Goal: Transaction & Acquisition: Purchase product/service

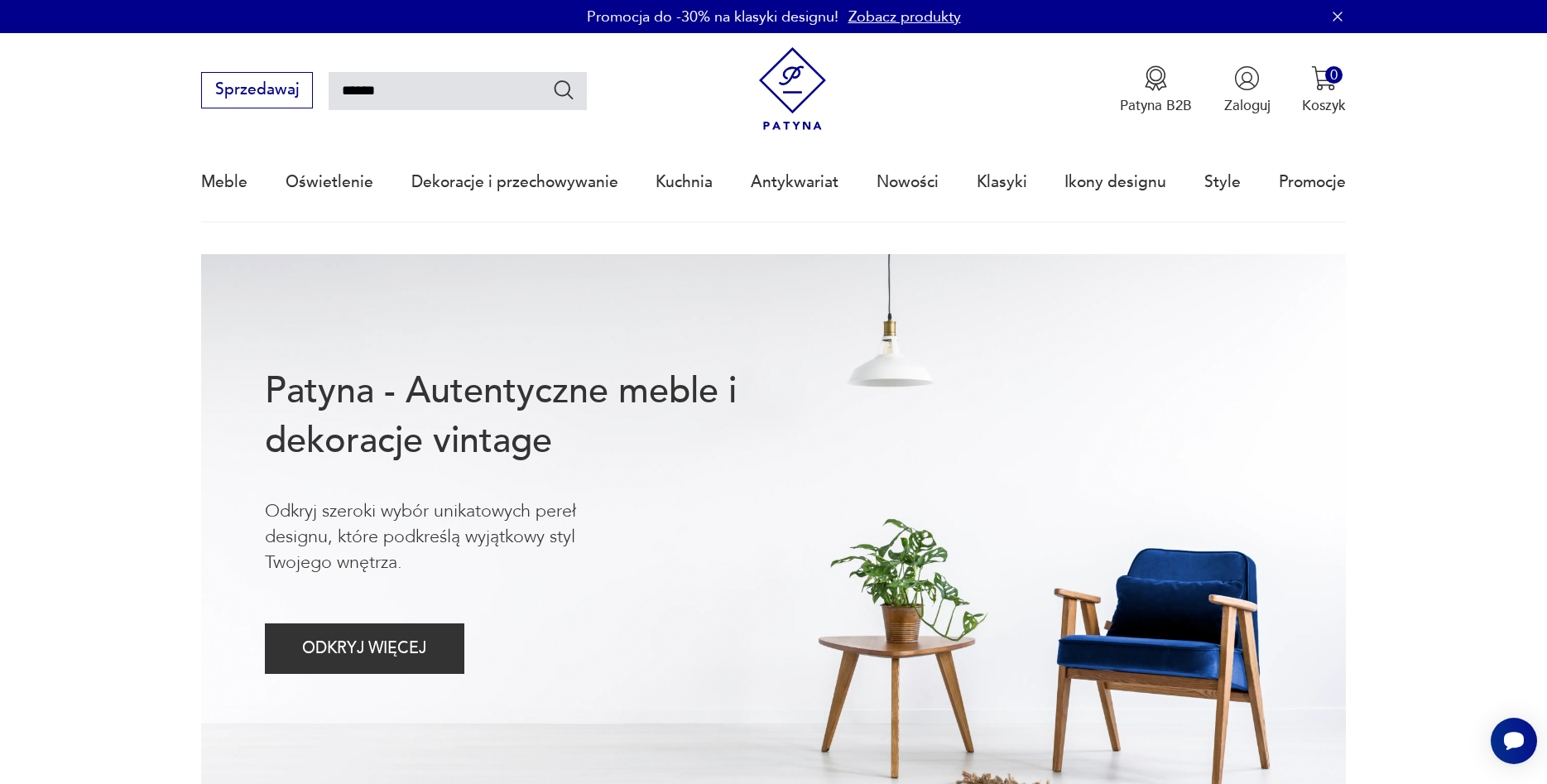
type input "******"
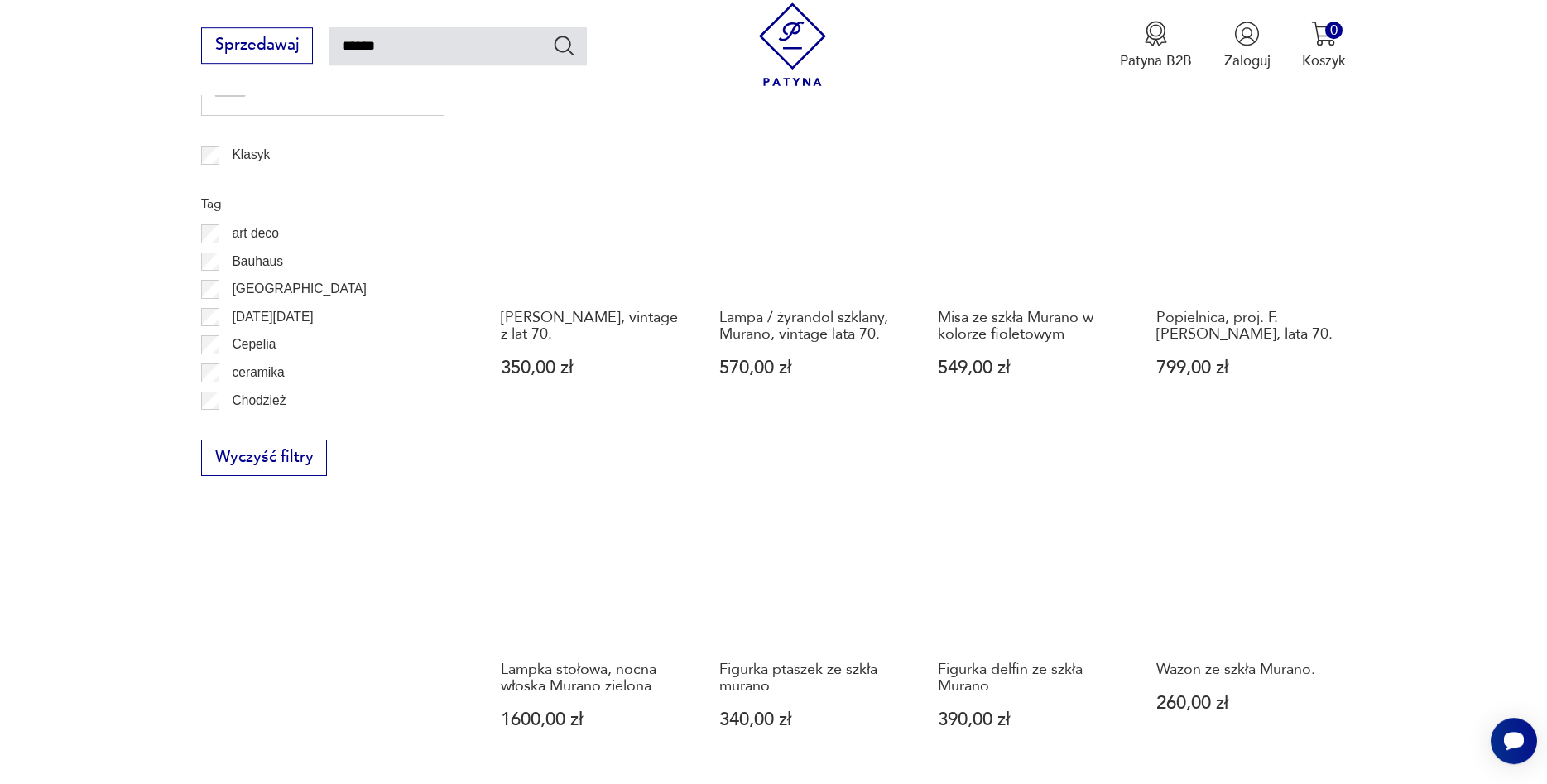
scroll to position [1277, 0]
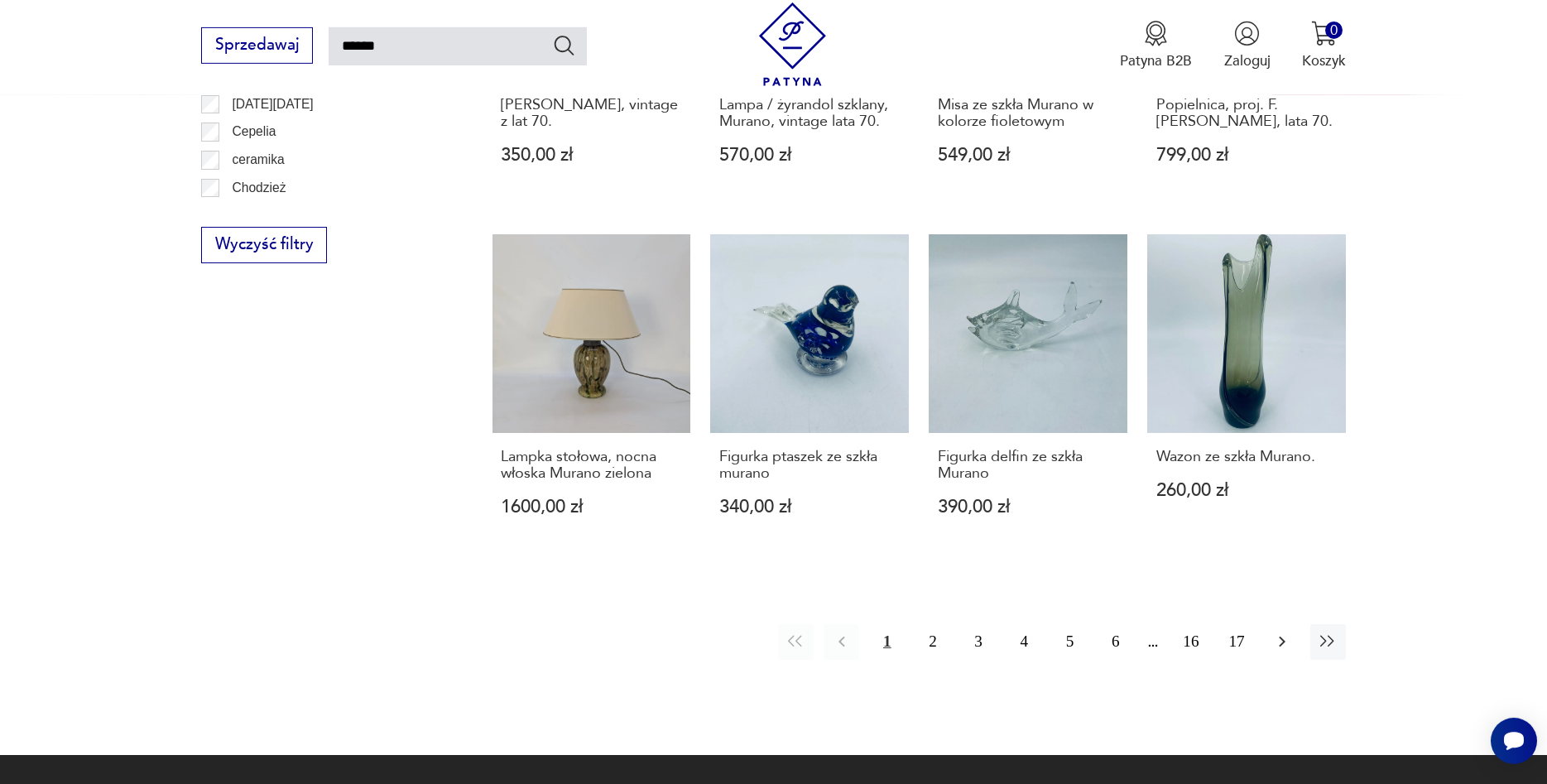
click at [1284, 638] on icon "button" at bounding box center [1282, 641] width 20 height 20
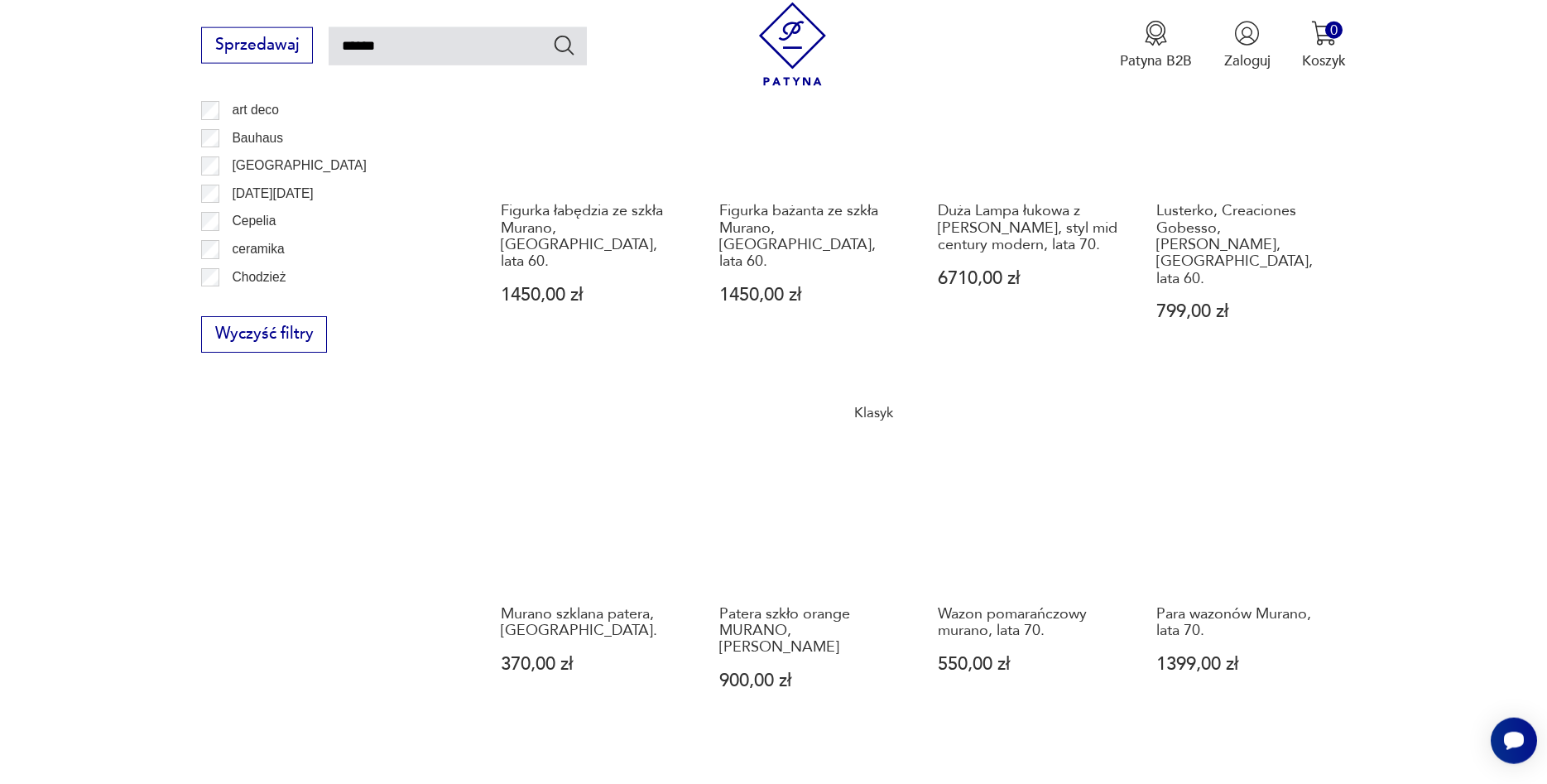
scroll to position [1277, 0]
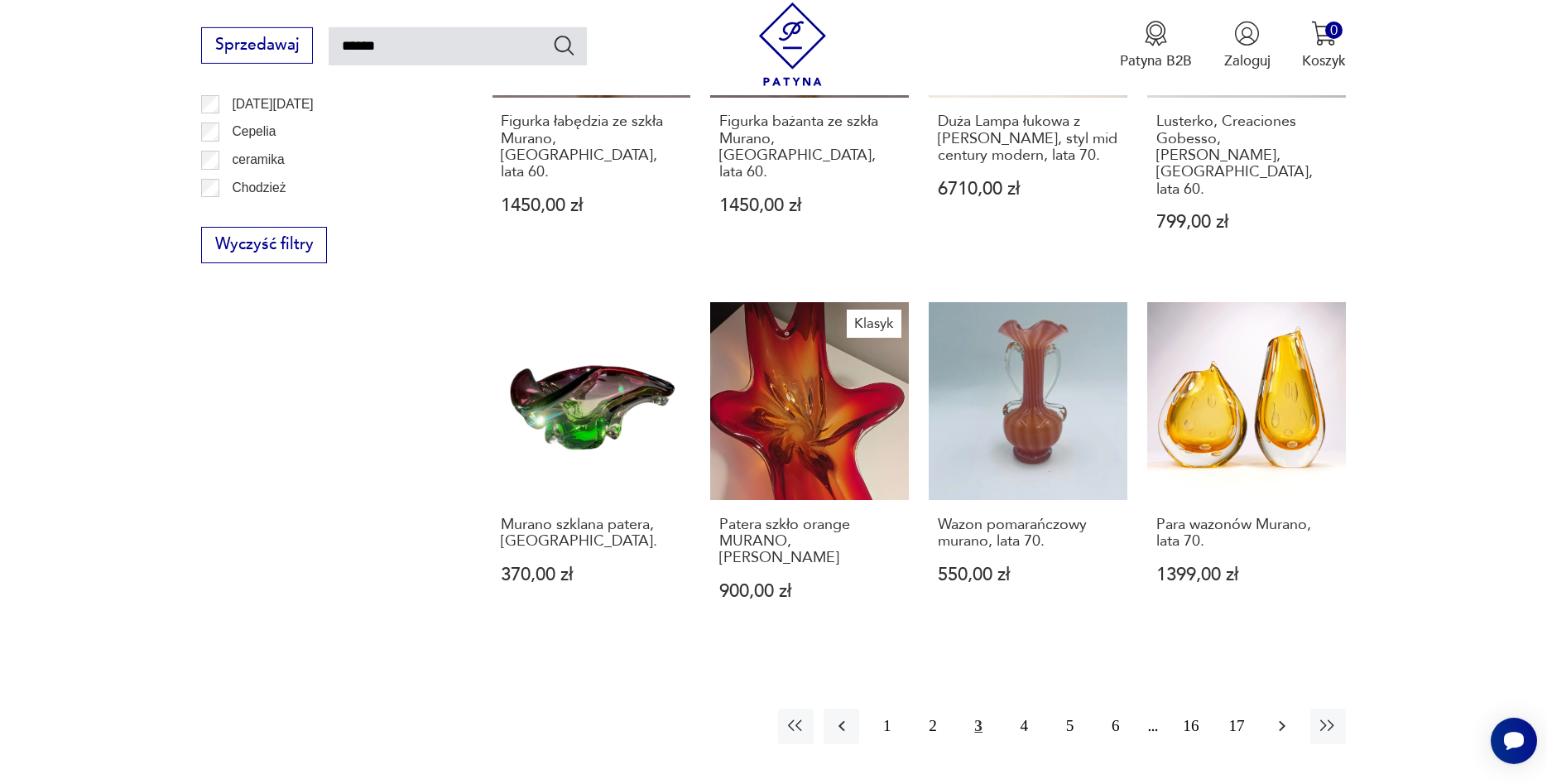
click at [1278, 716] on icon "button" at bounding box center [1282, 725] width 20 height 20
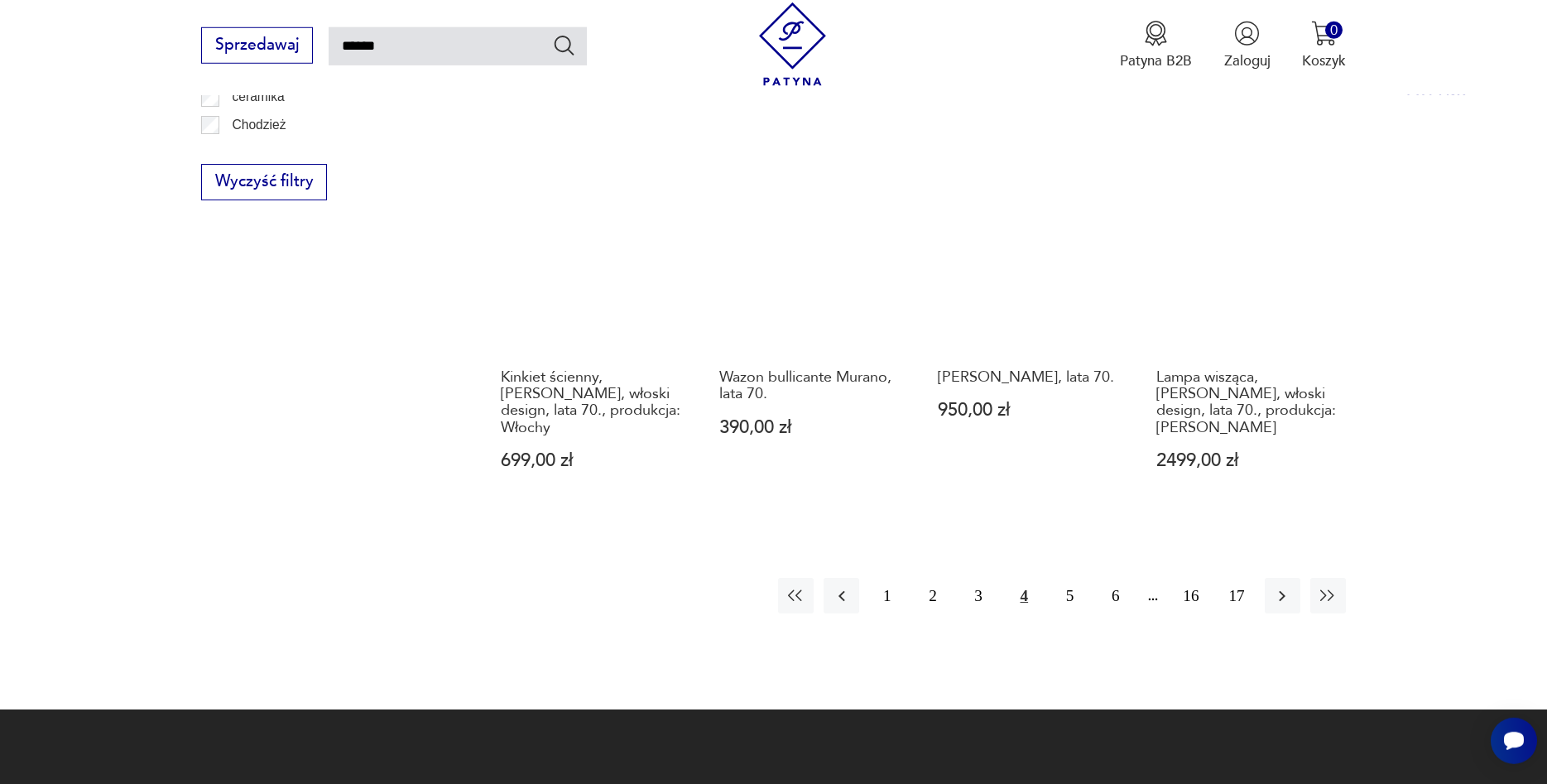
scroll to position [1361, 0]
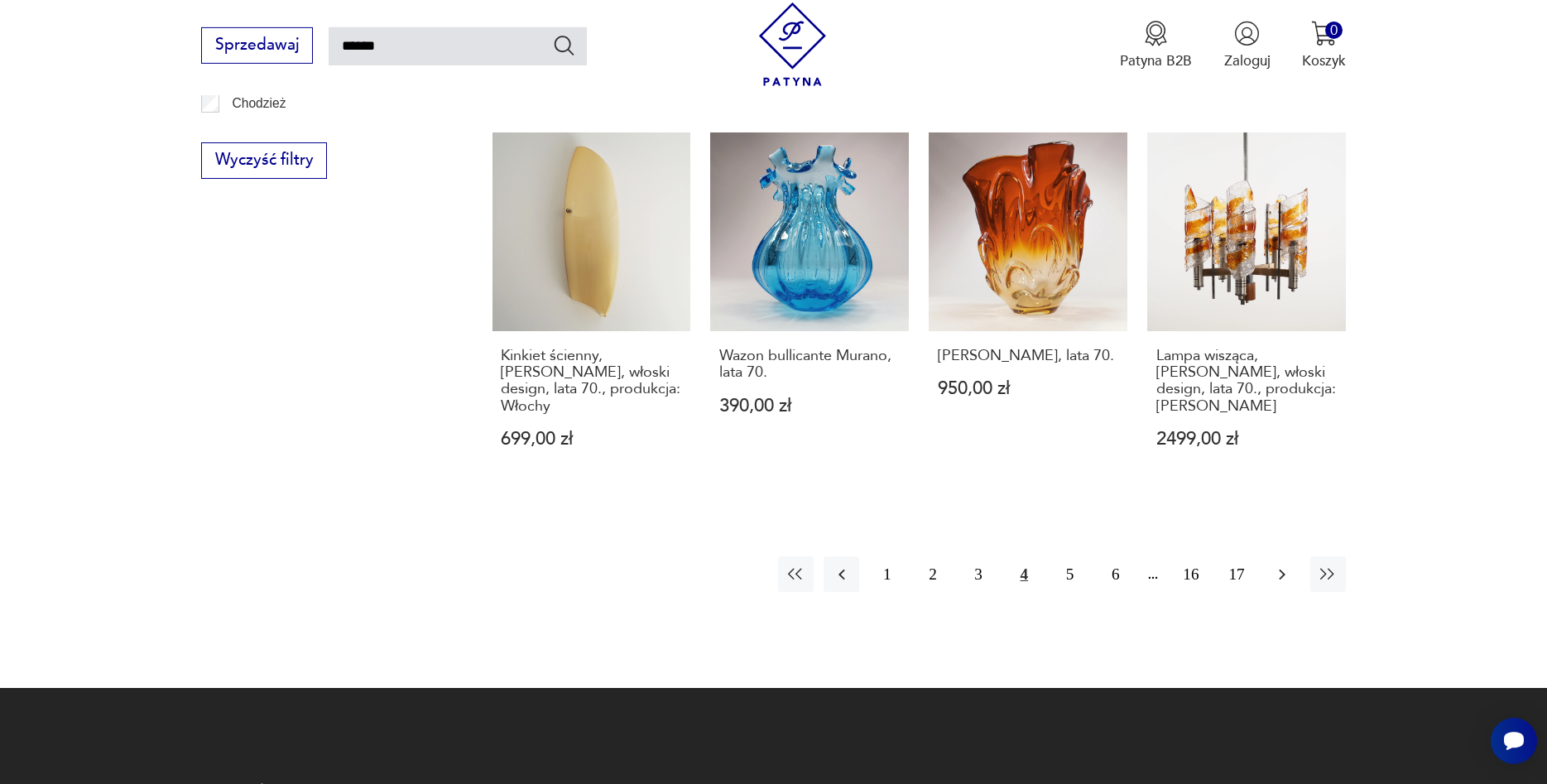
click at [1280, 568] on icon "button" at bounding box center [1282, 574] width 20 height 20
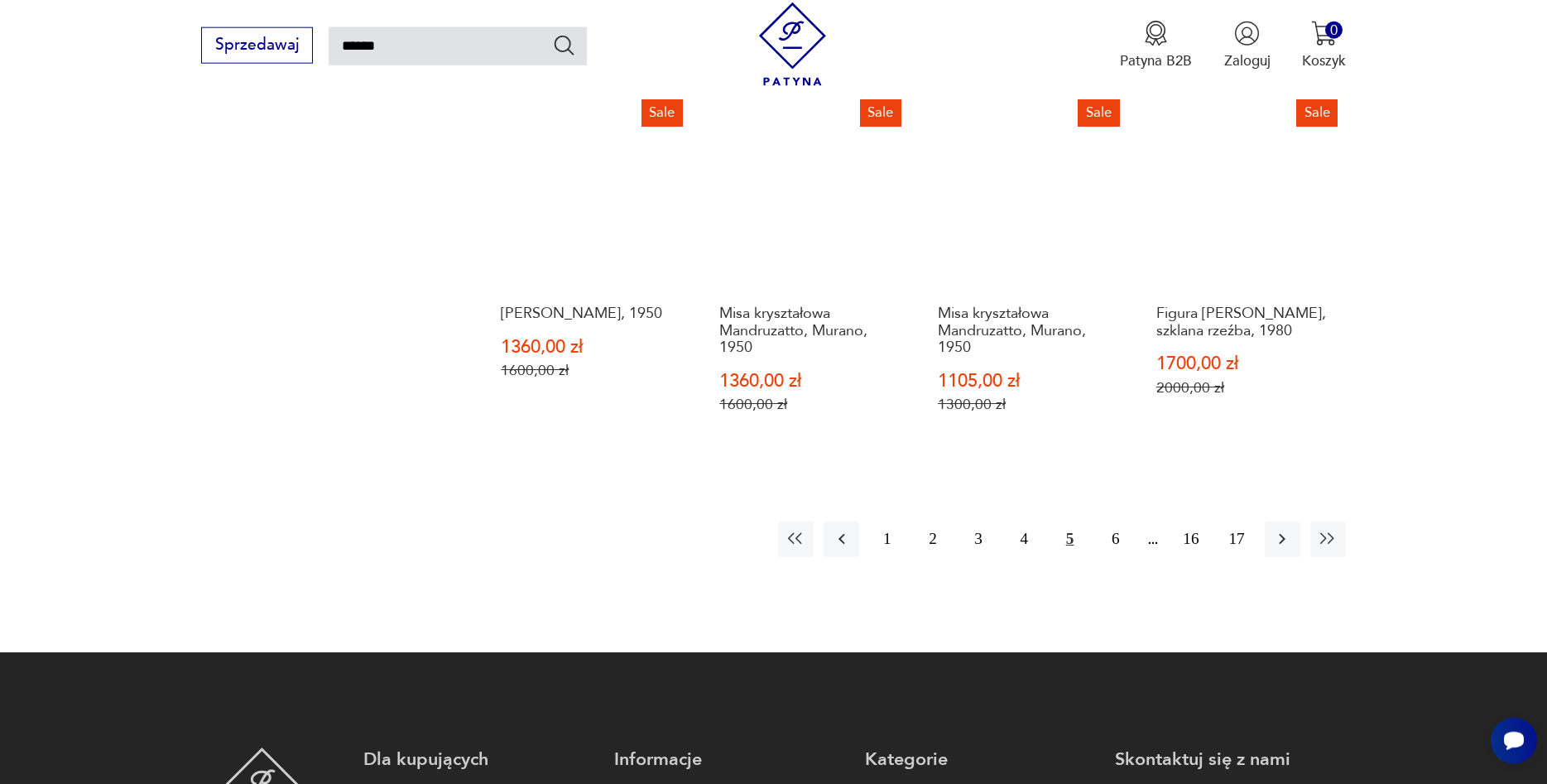
scroll to position [1530, 0]
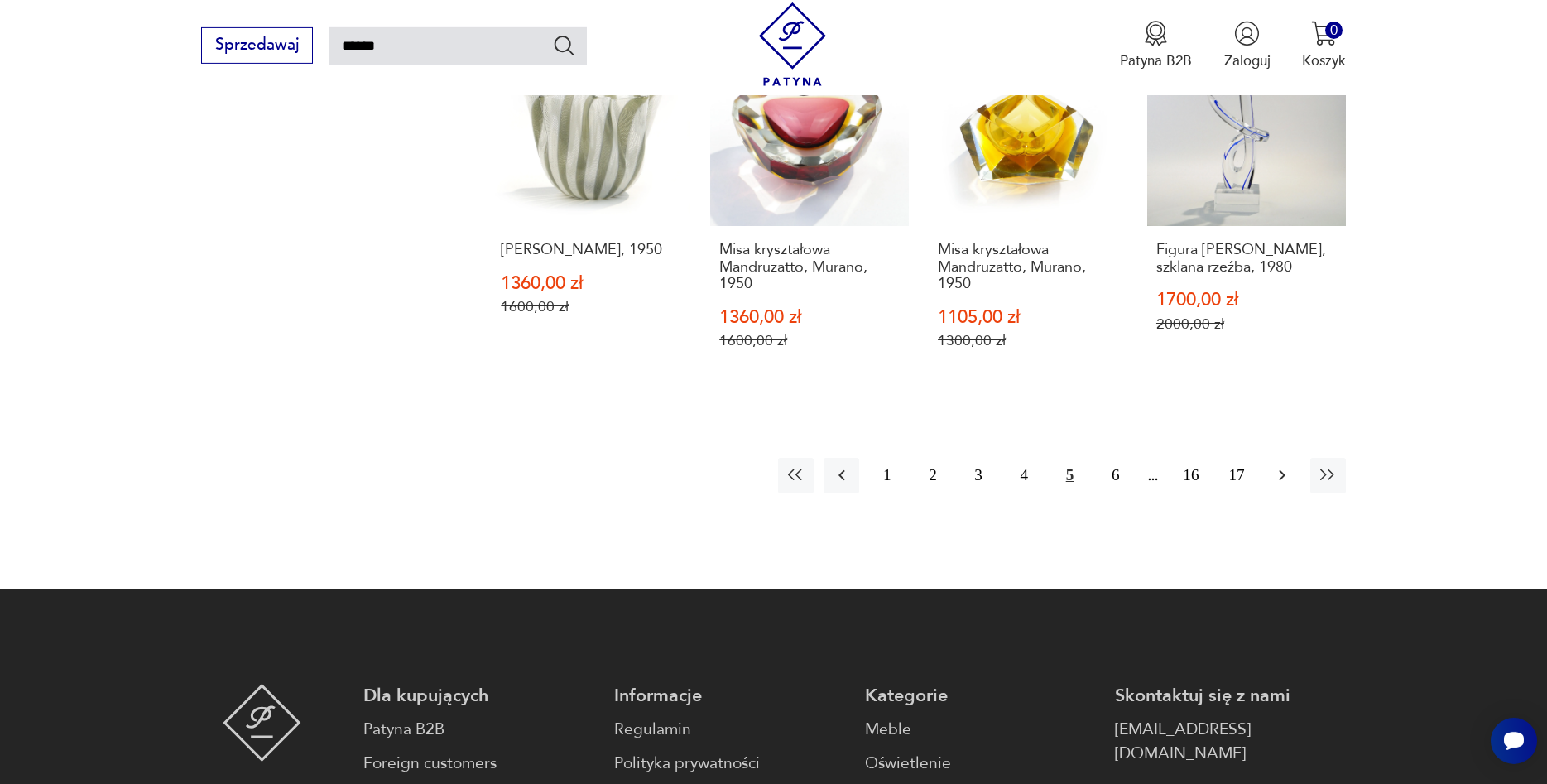
click at [1284, 472] on icon "button" at bounding box center [1282, 474] width 20 height 20
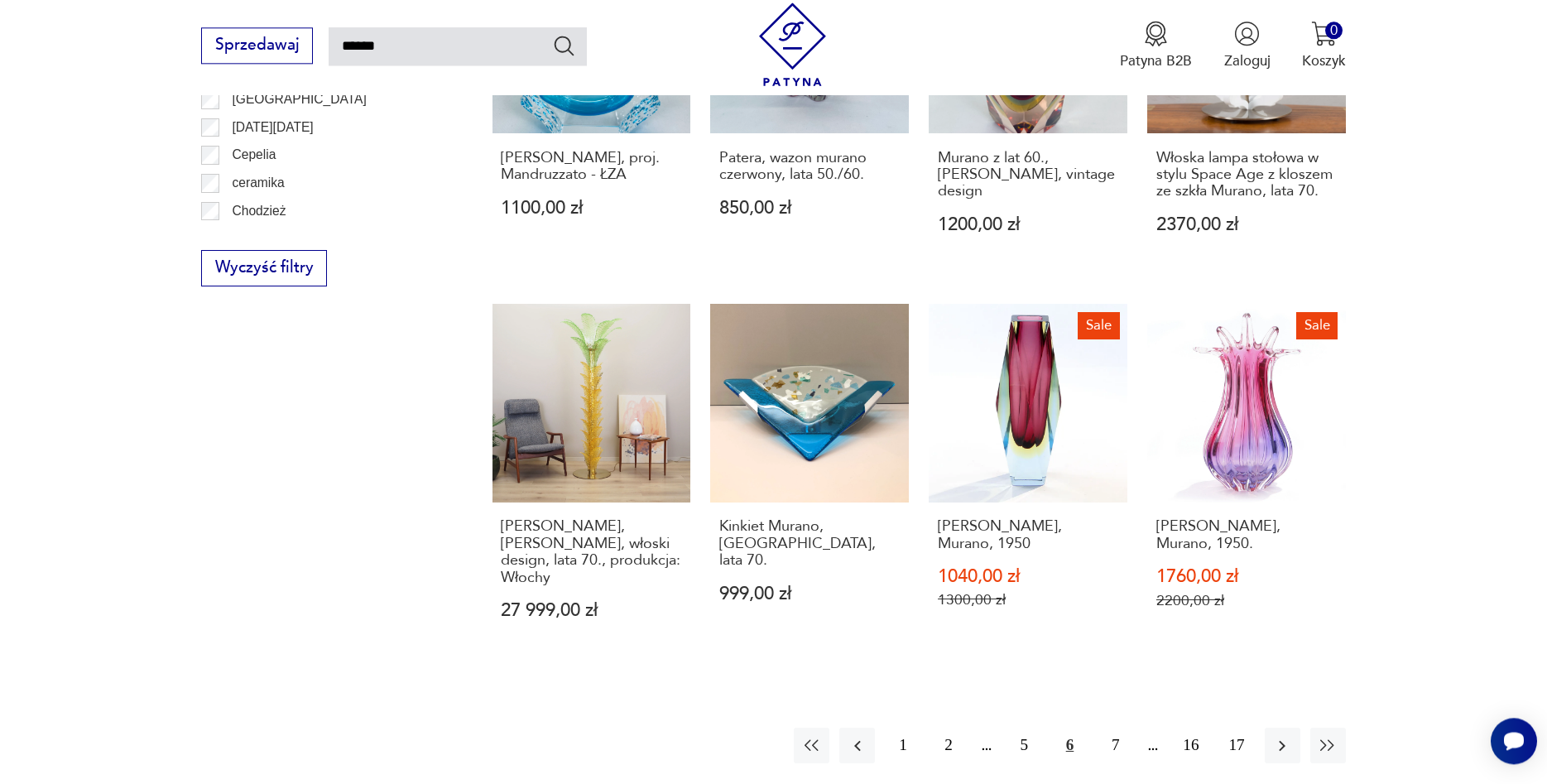
scroll to position [1361, 0]
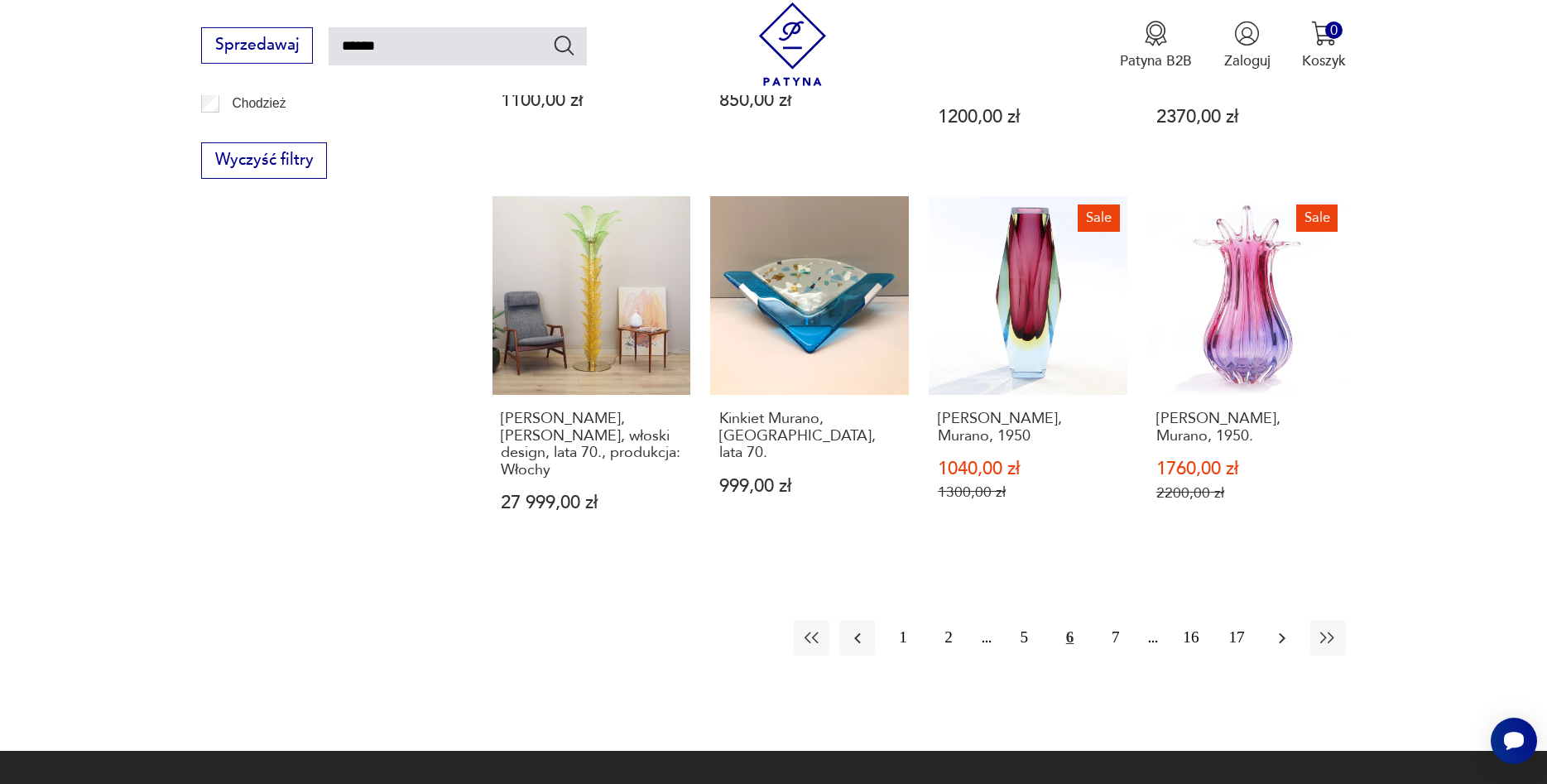
click at [1280, 628] on icon "button" at bounding box center [1282, 638] width 20 height 20
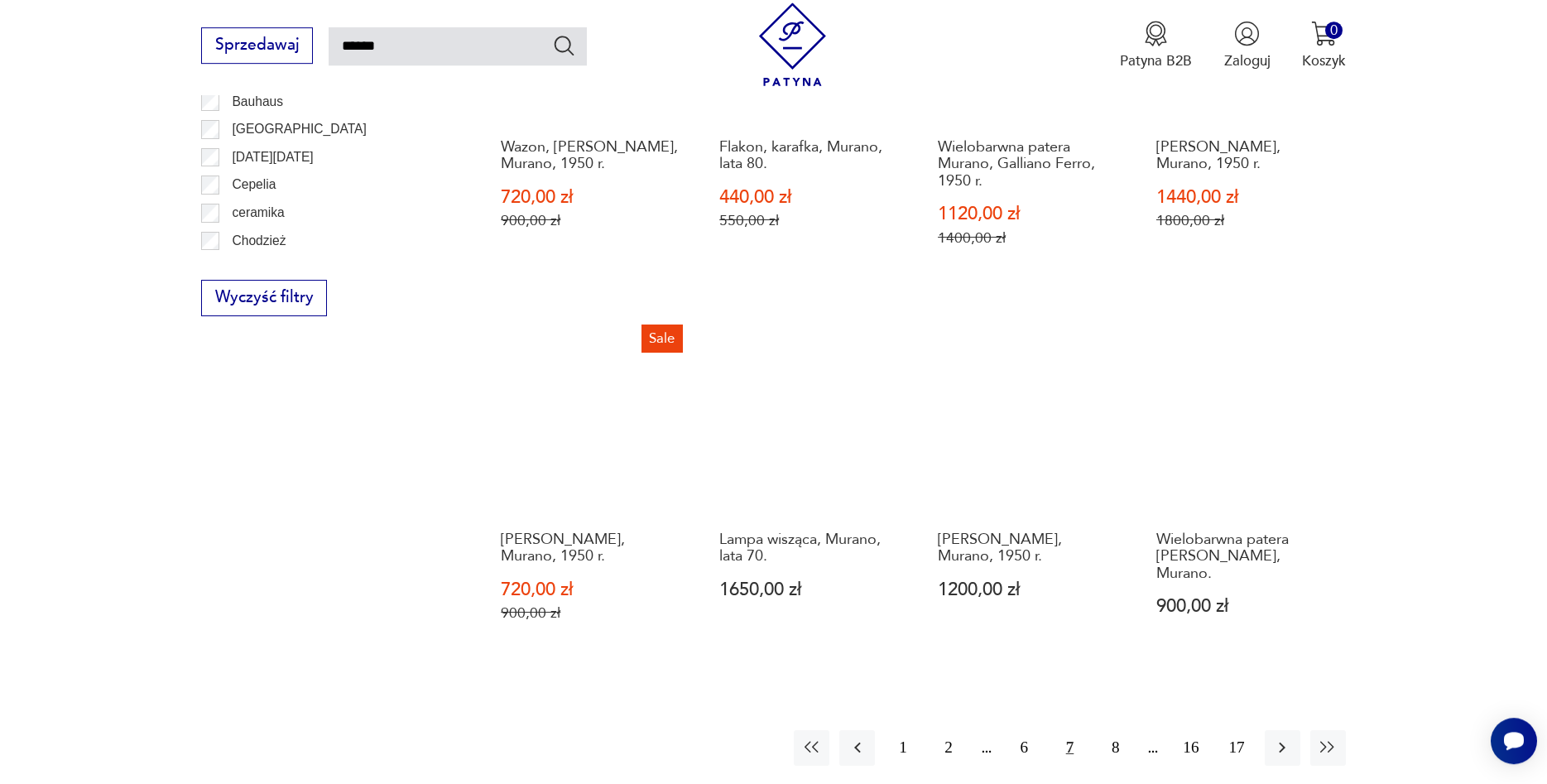
scroll to position [1277, 0]
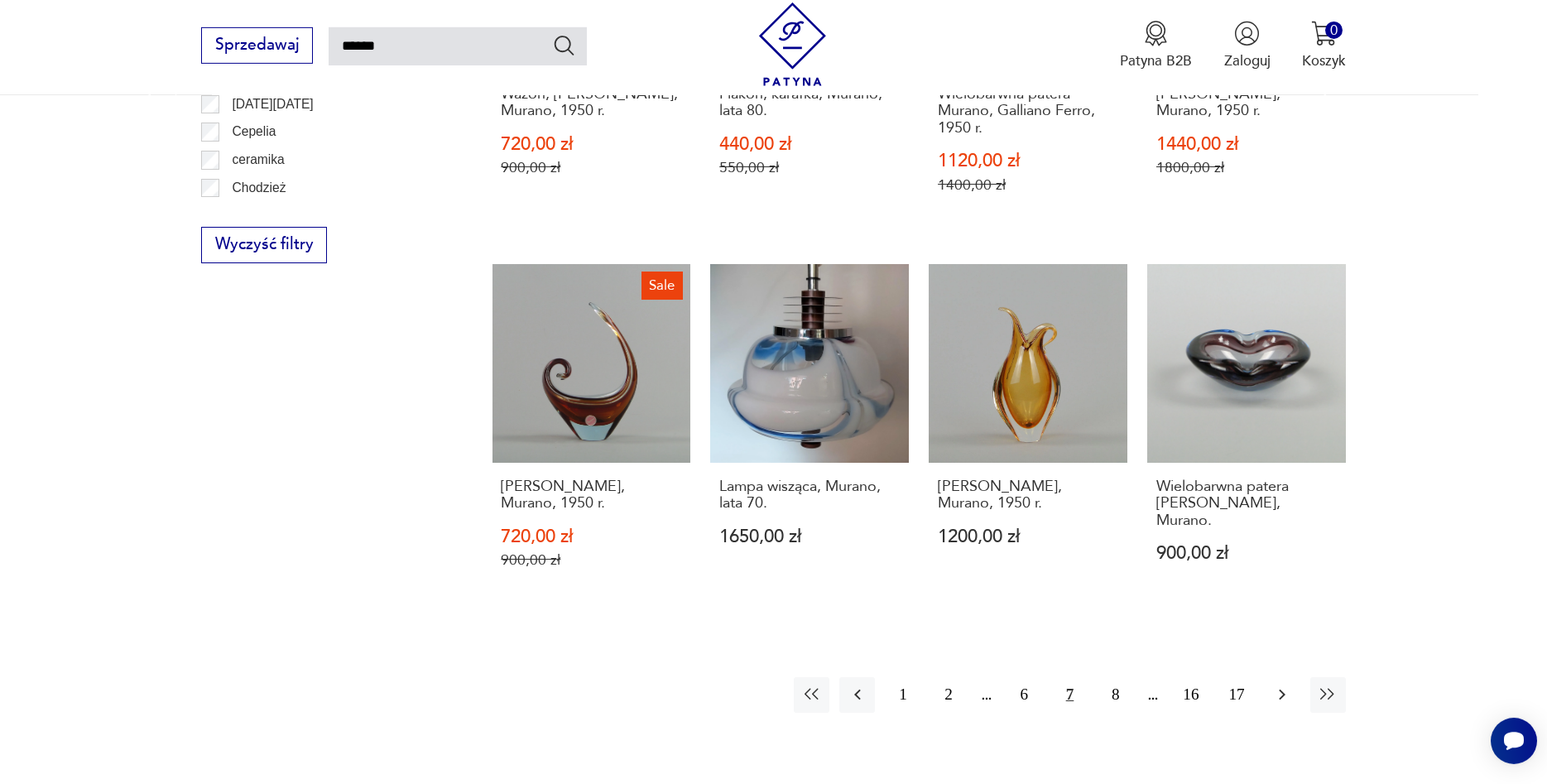
click at [1285, 684] on icon "button" at bounding box center [1282, 694] width 20 height 20
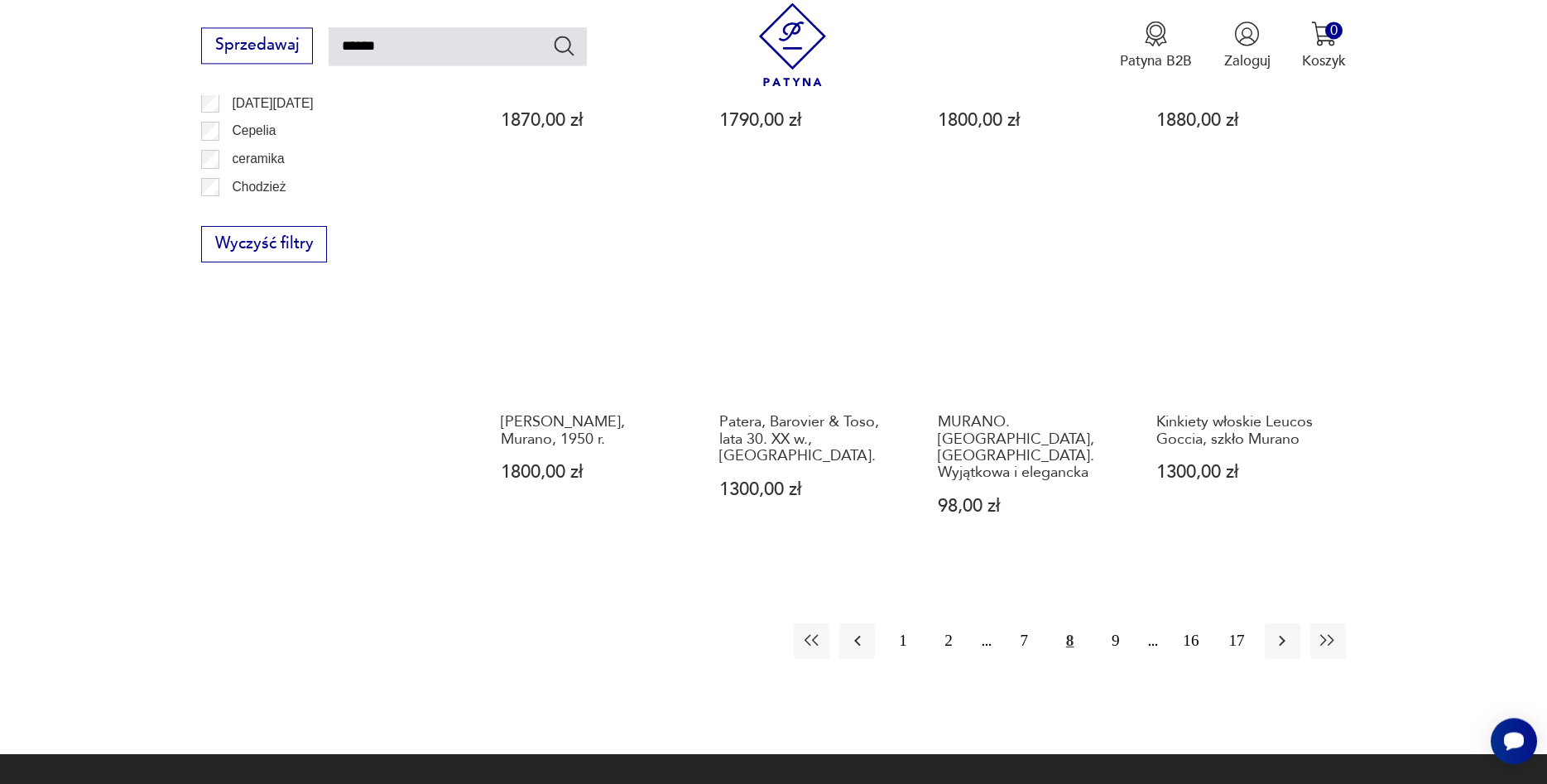
scroll to position [1361, 0]
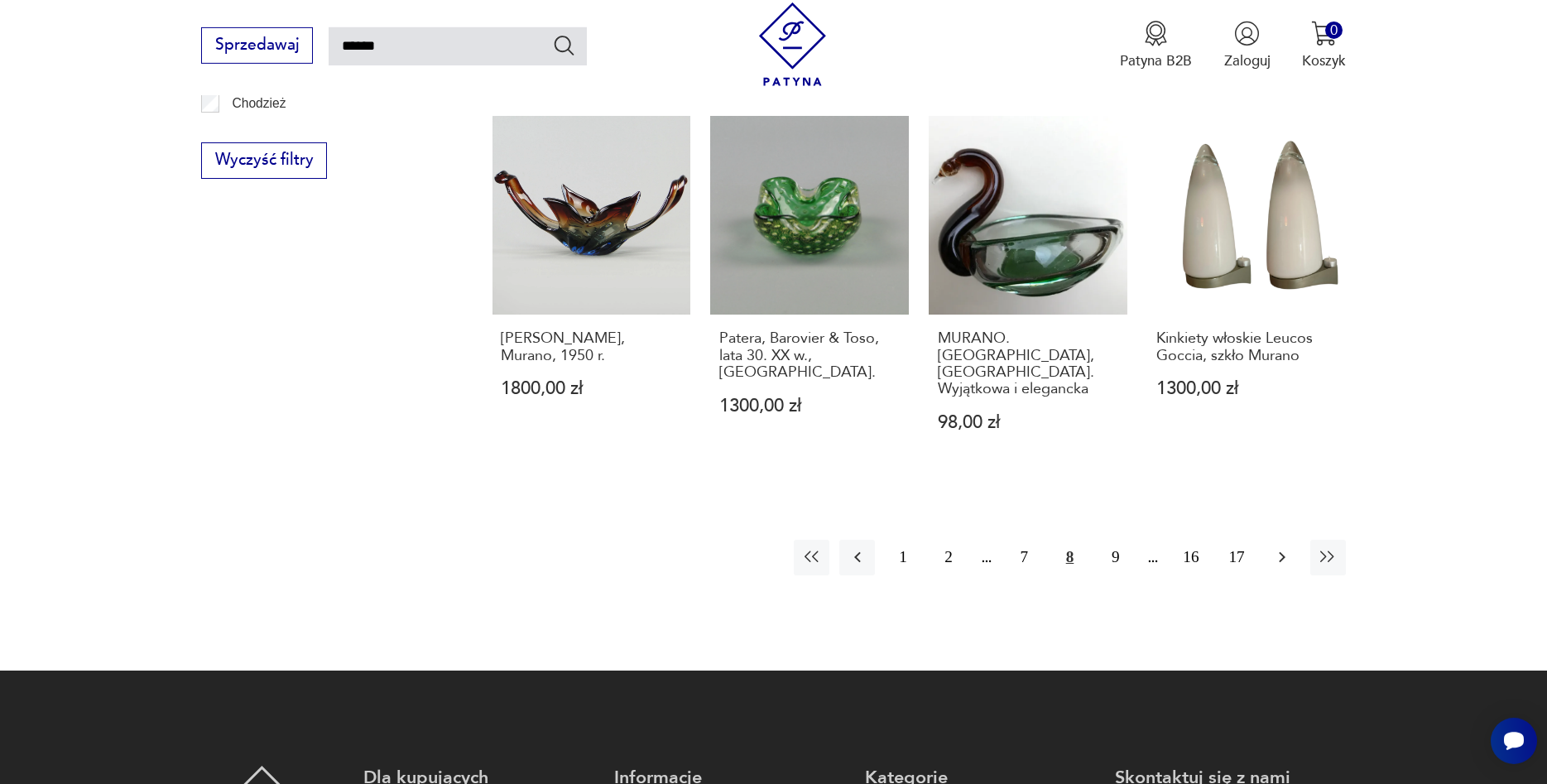
click at [1269, 540] on button "button" at bounding box center [1282, 557] width 35 height 35
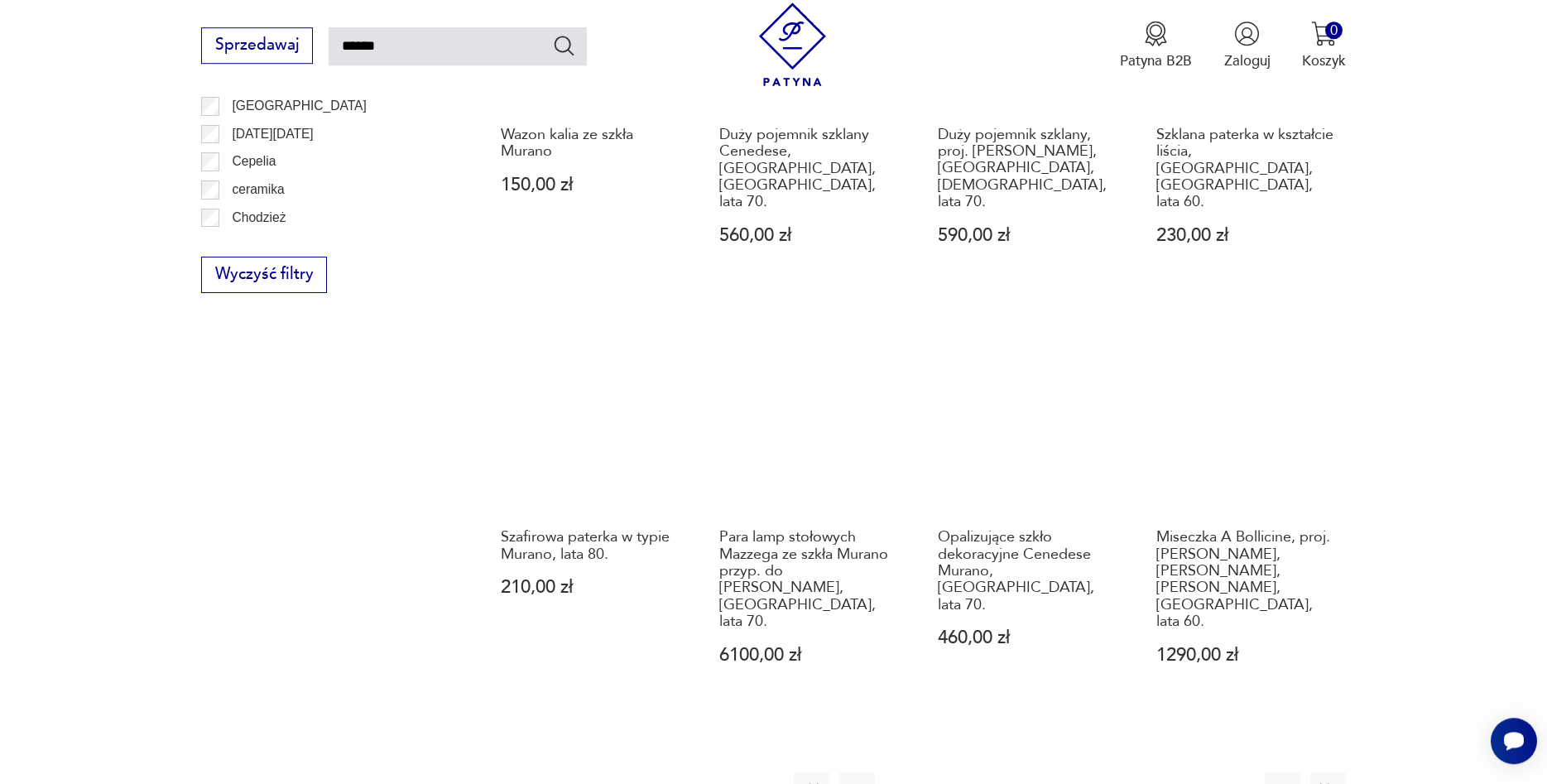
scroll to position [1277, 0]
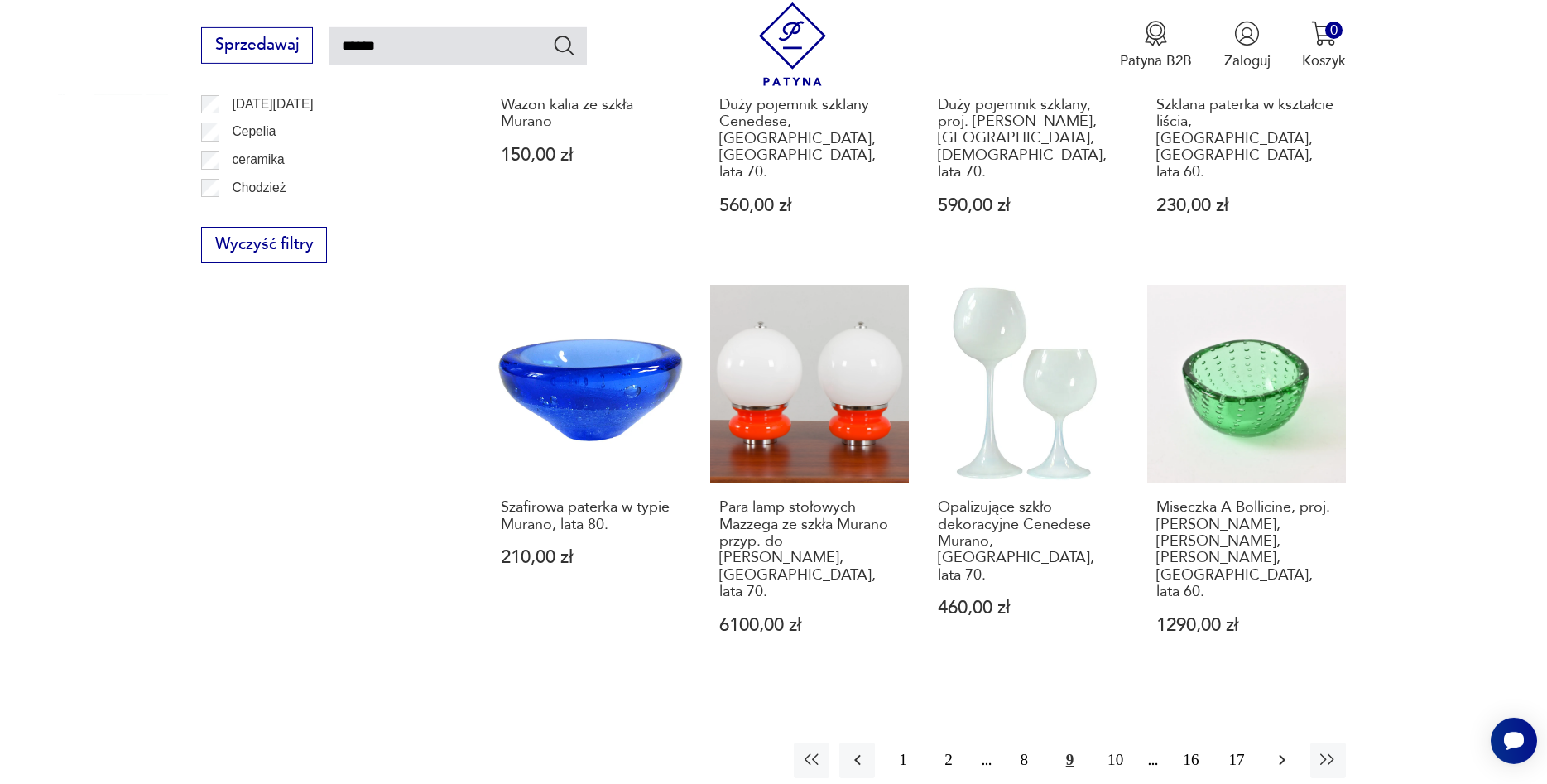
click at [1287, 750] on icon "button" at bounding box center [1282, 759] width 20 height 20
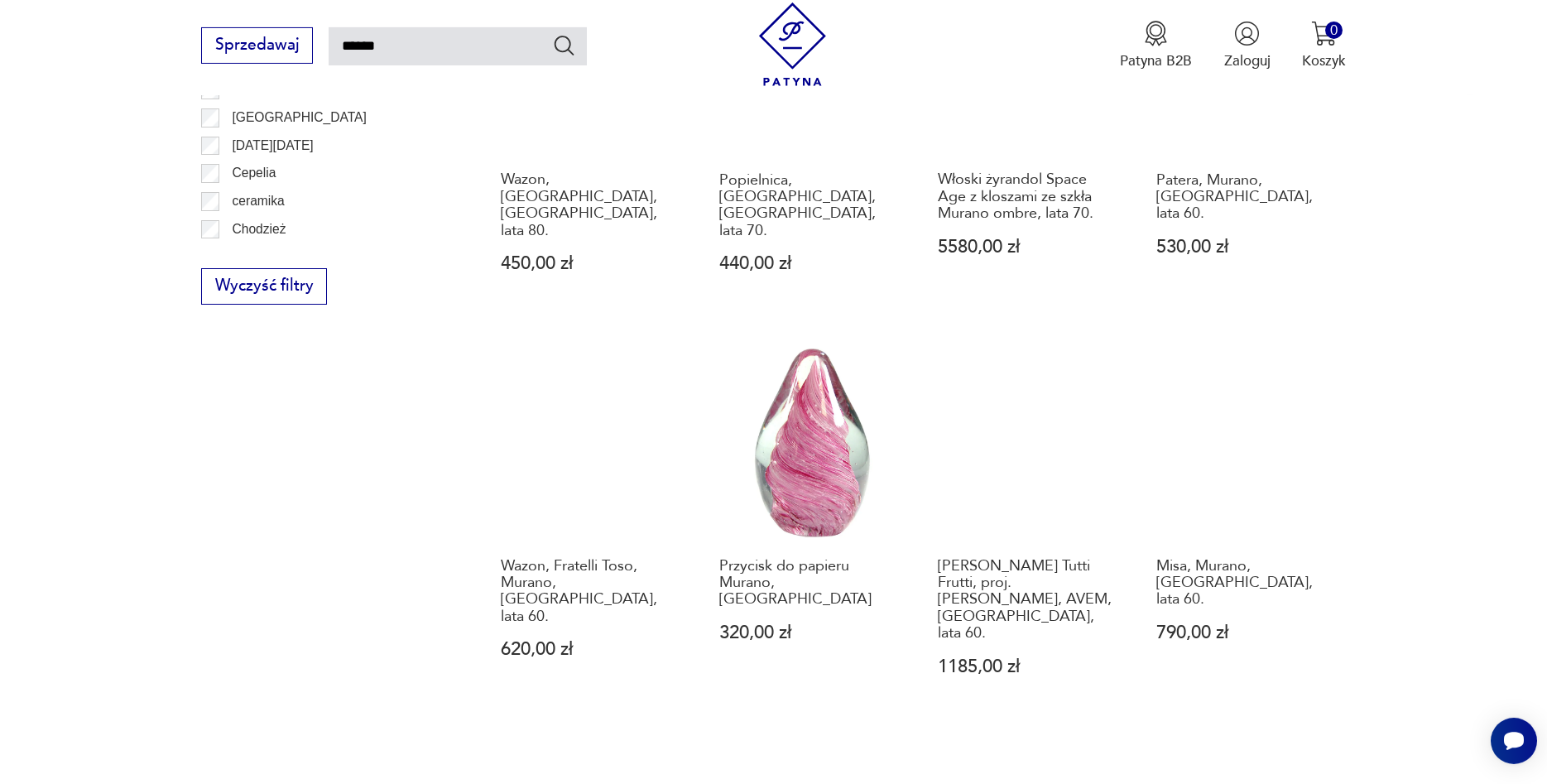
scroll to position [1361, 0]
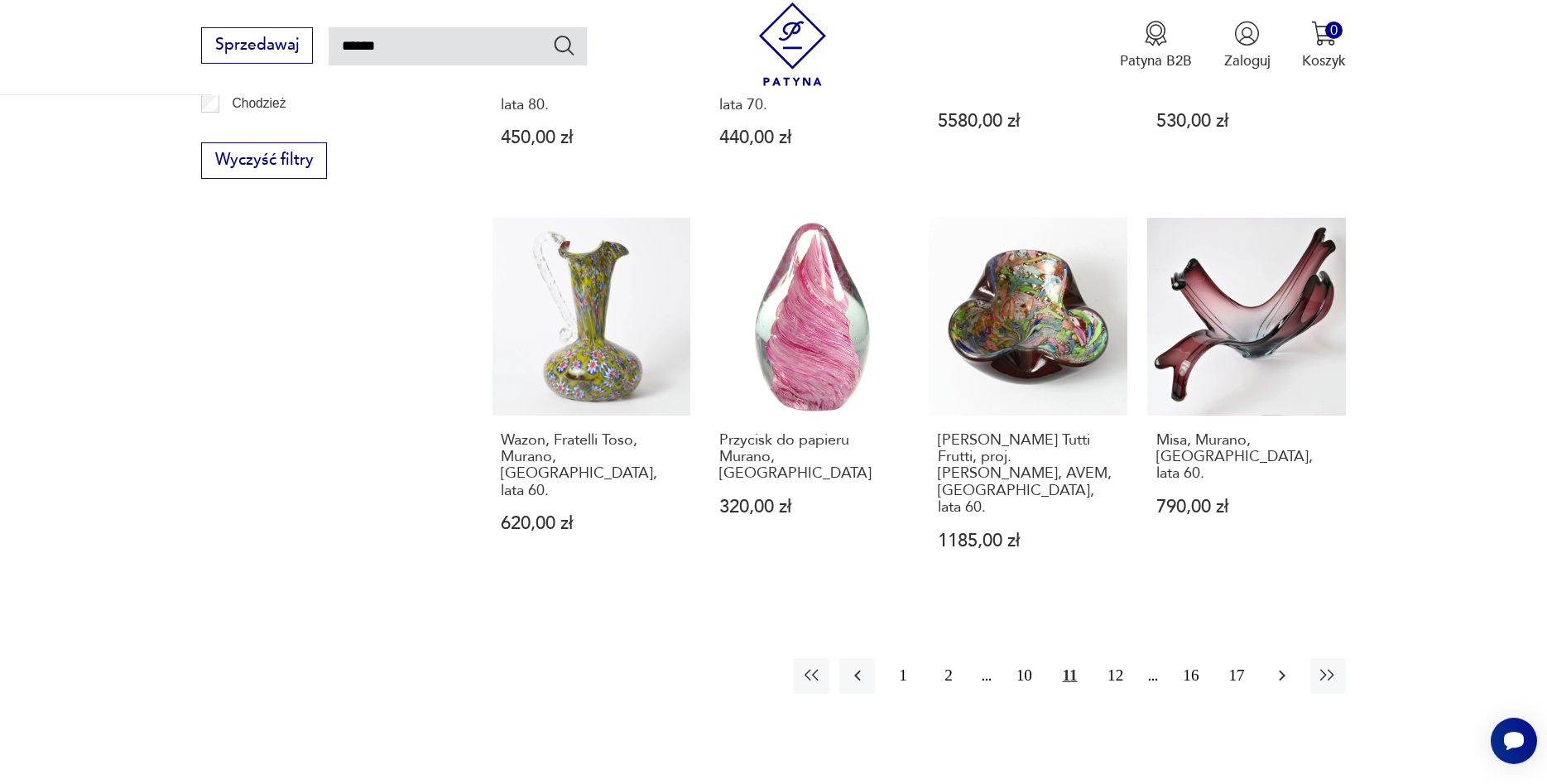
click at [1286, 665] on icon "button" at bounding box center [1282, 675] width 20 height 20
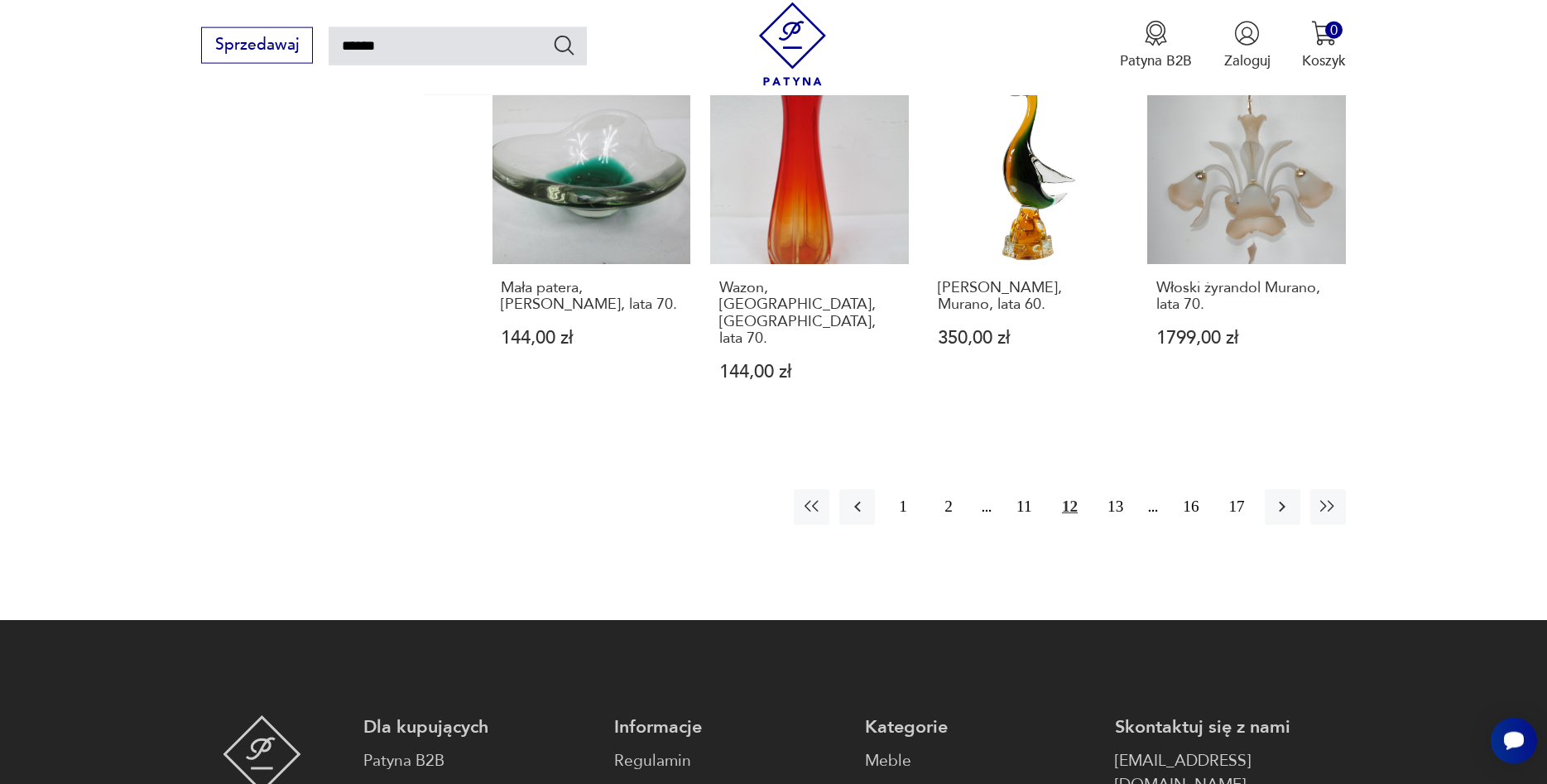
scroll to position [1530, 0]
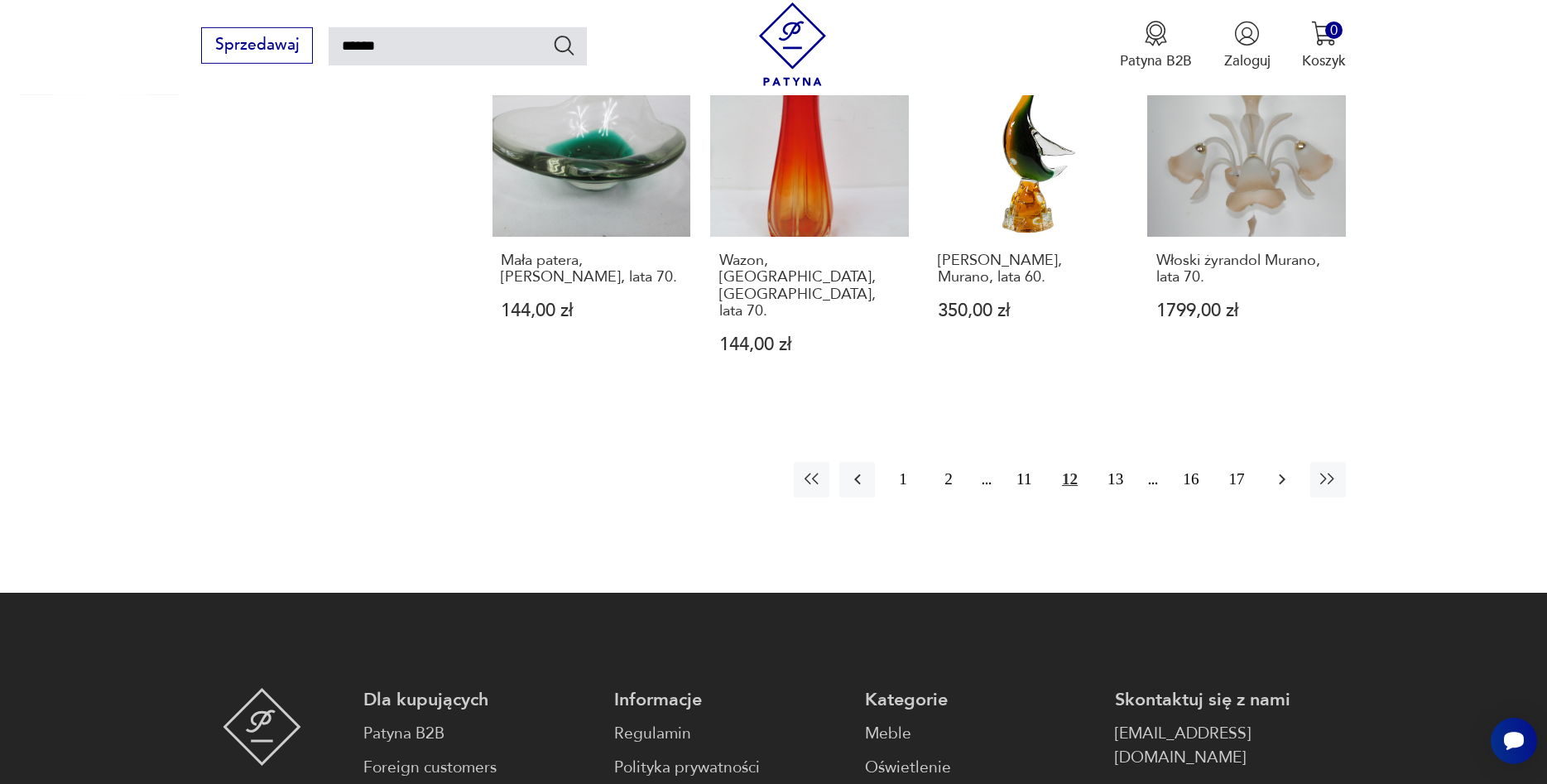
click at [1288, 469] on icon "button" at bounding box center [1282, 478] width 20 height 20
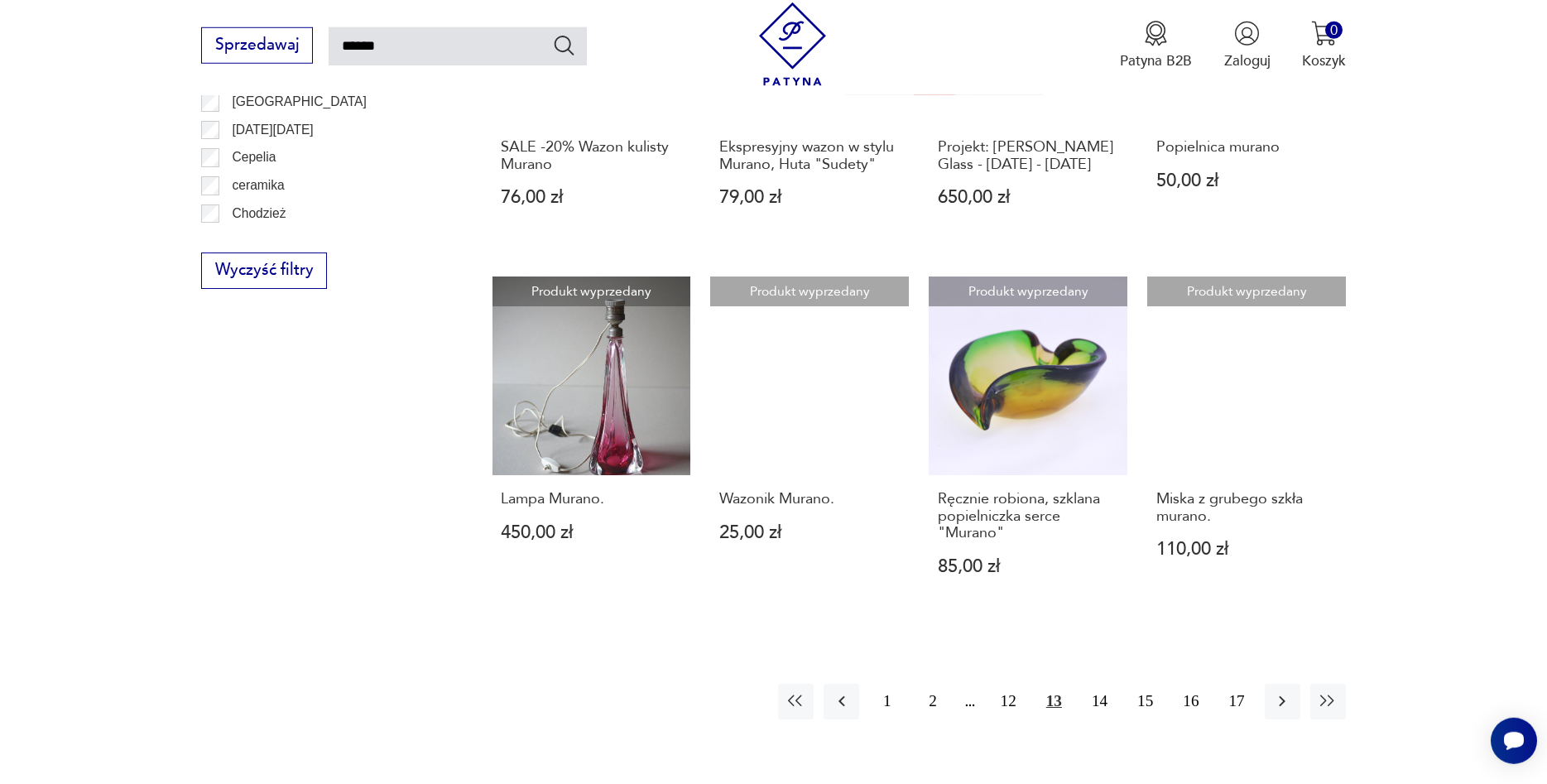
scroll to position [1277, 0]
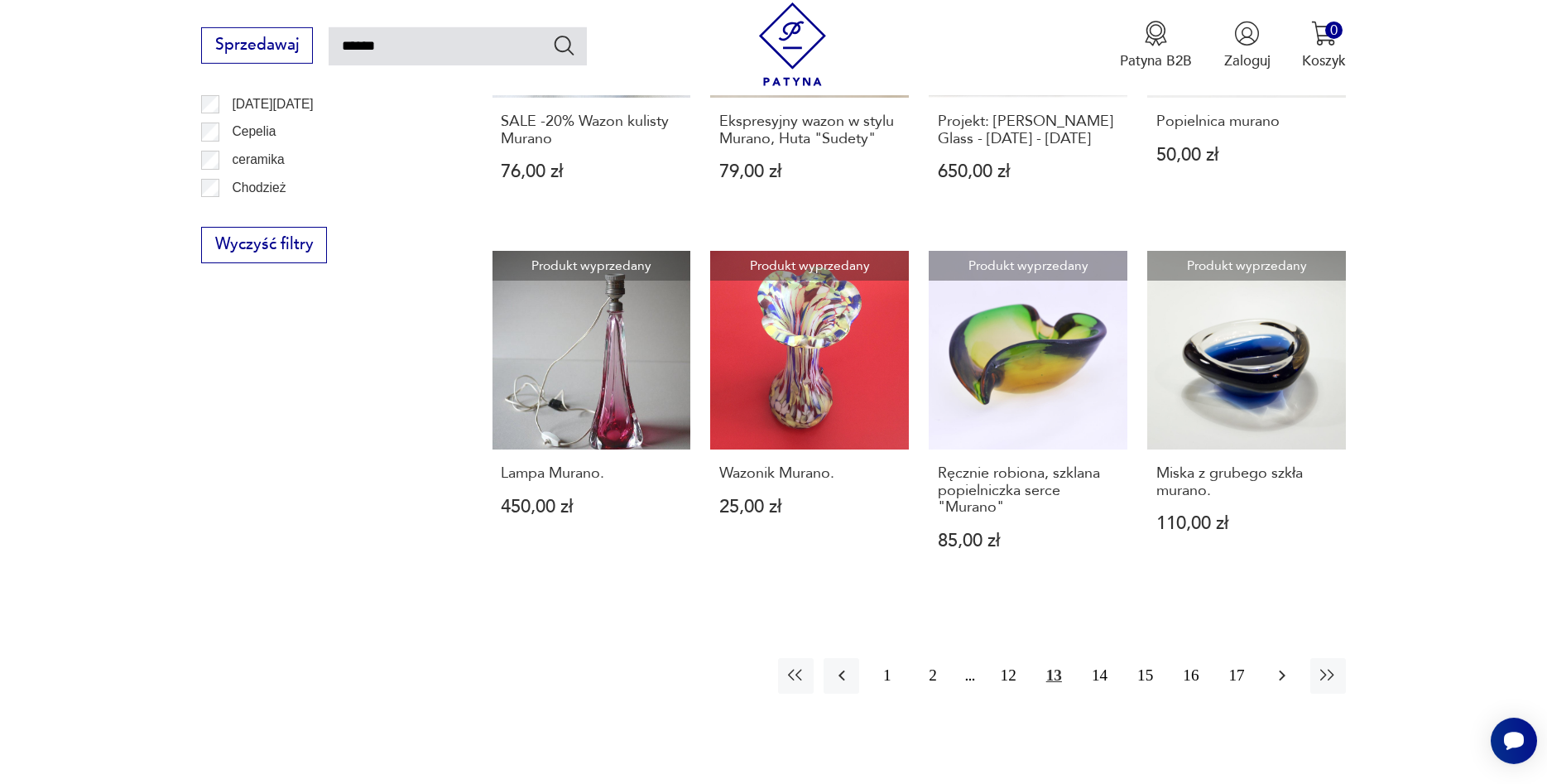
click at [1290, 676] on icon "button" at bounding box center [1282, 675] width 20 height 20
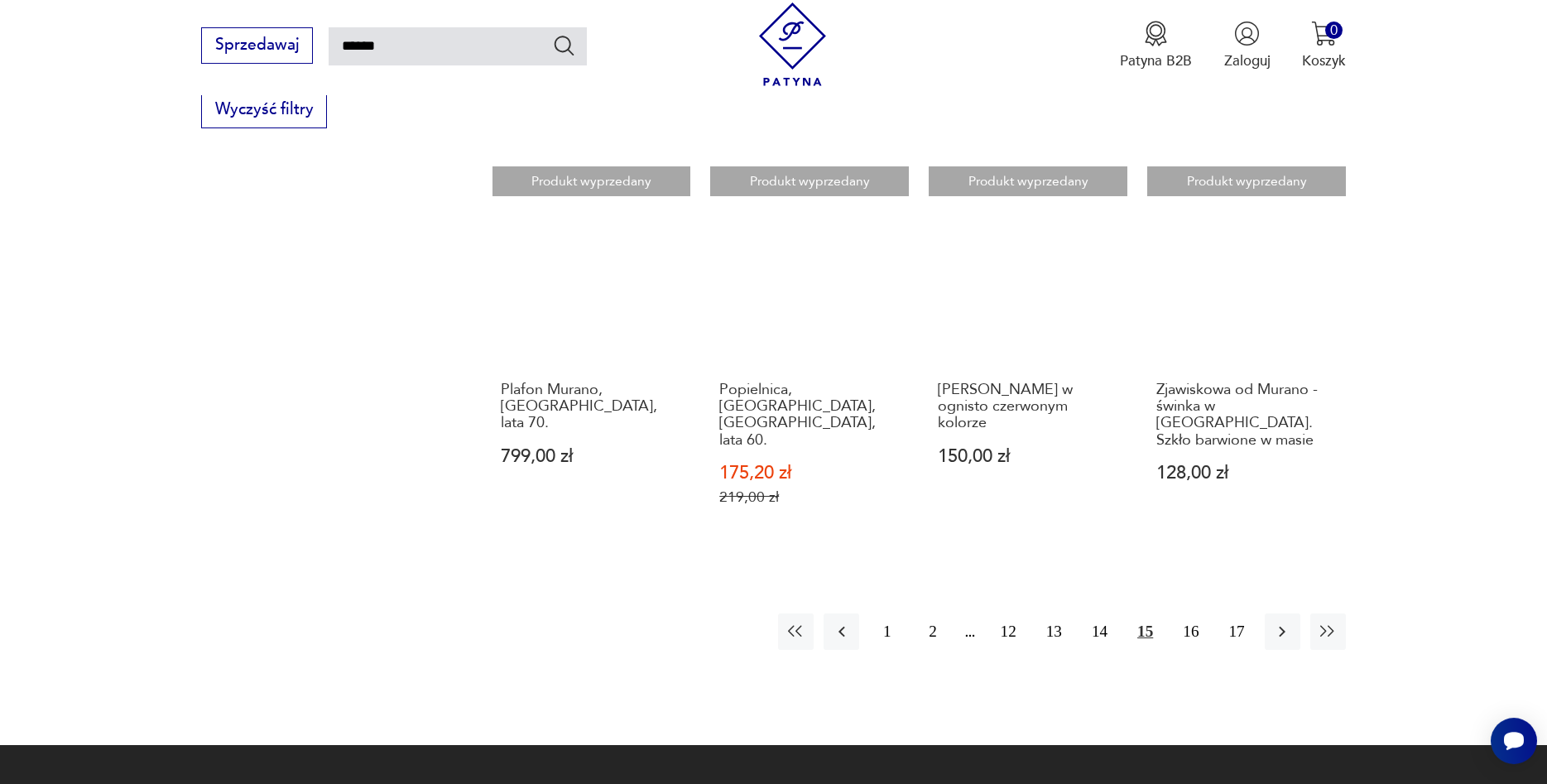
scroll to position [1446, 0]
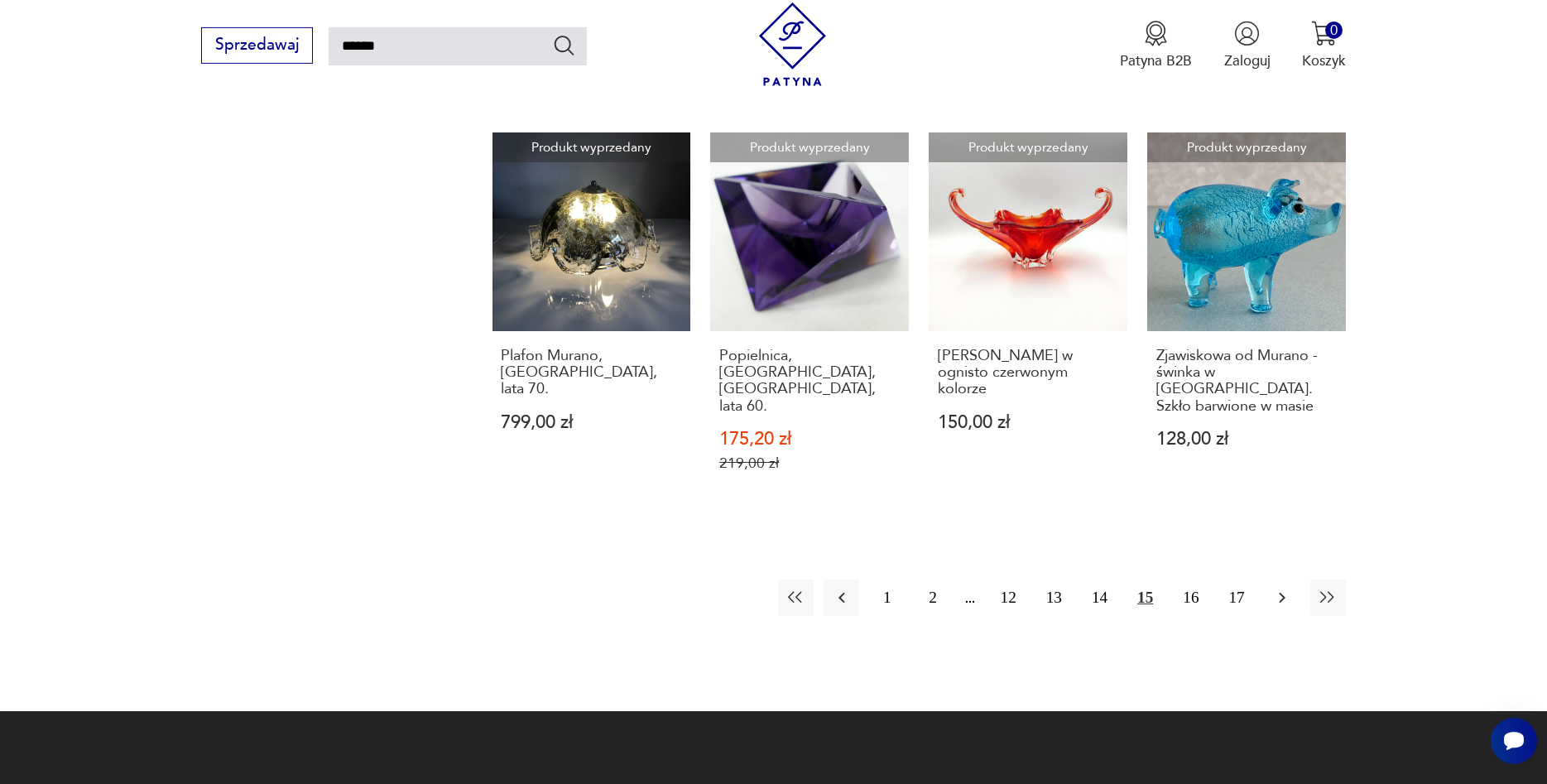
click at [1289, 588] on icon "button" at bounding box center [1282, 597] width 20 height 20
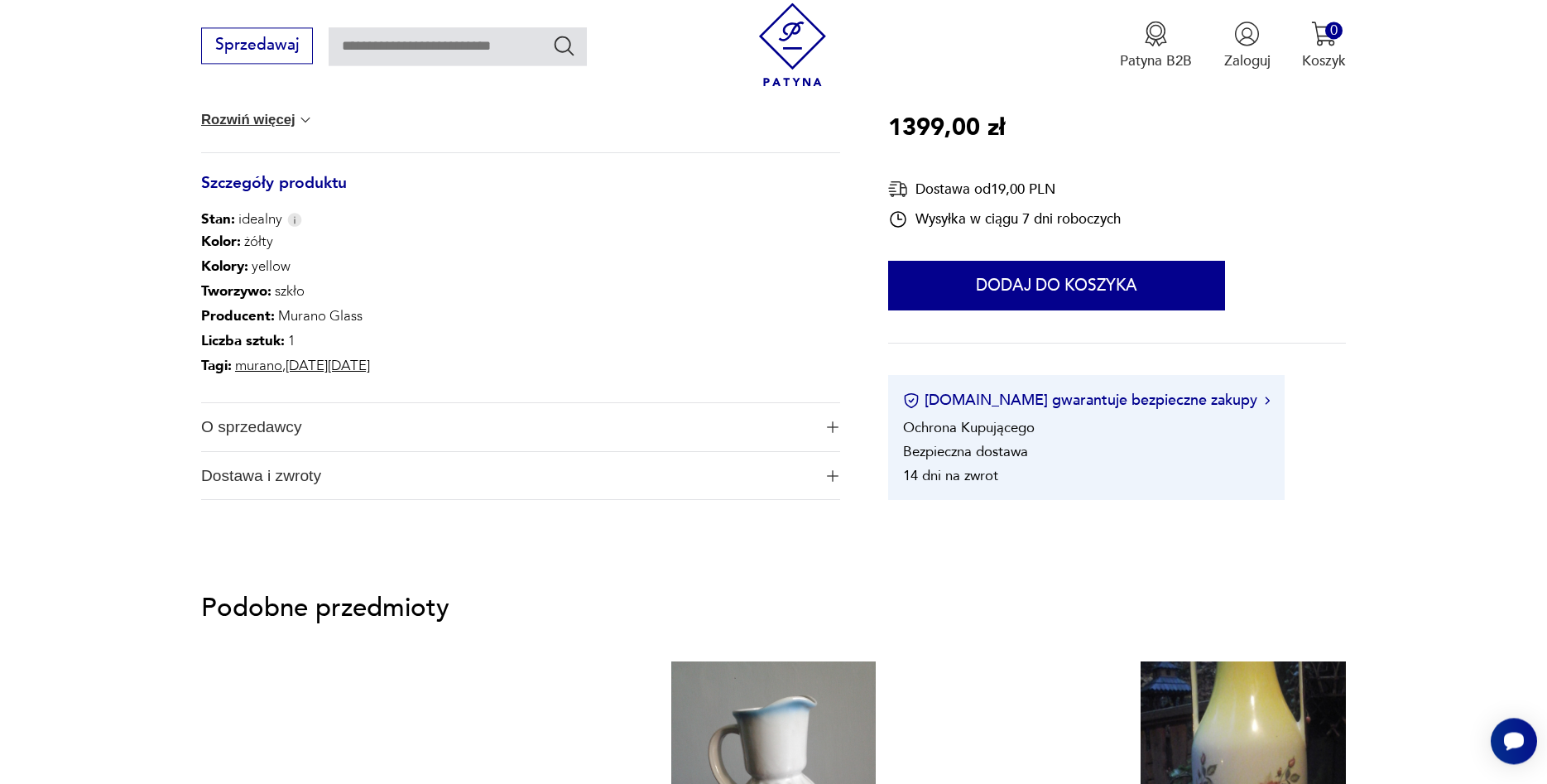
scroll to position [844, 0]
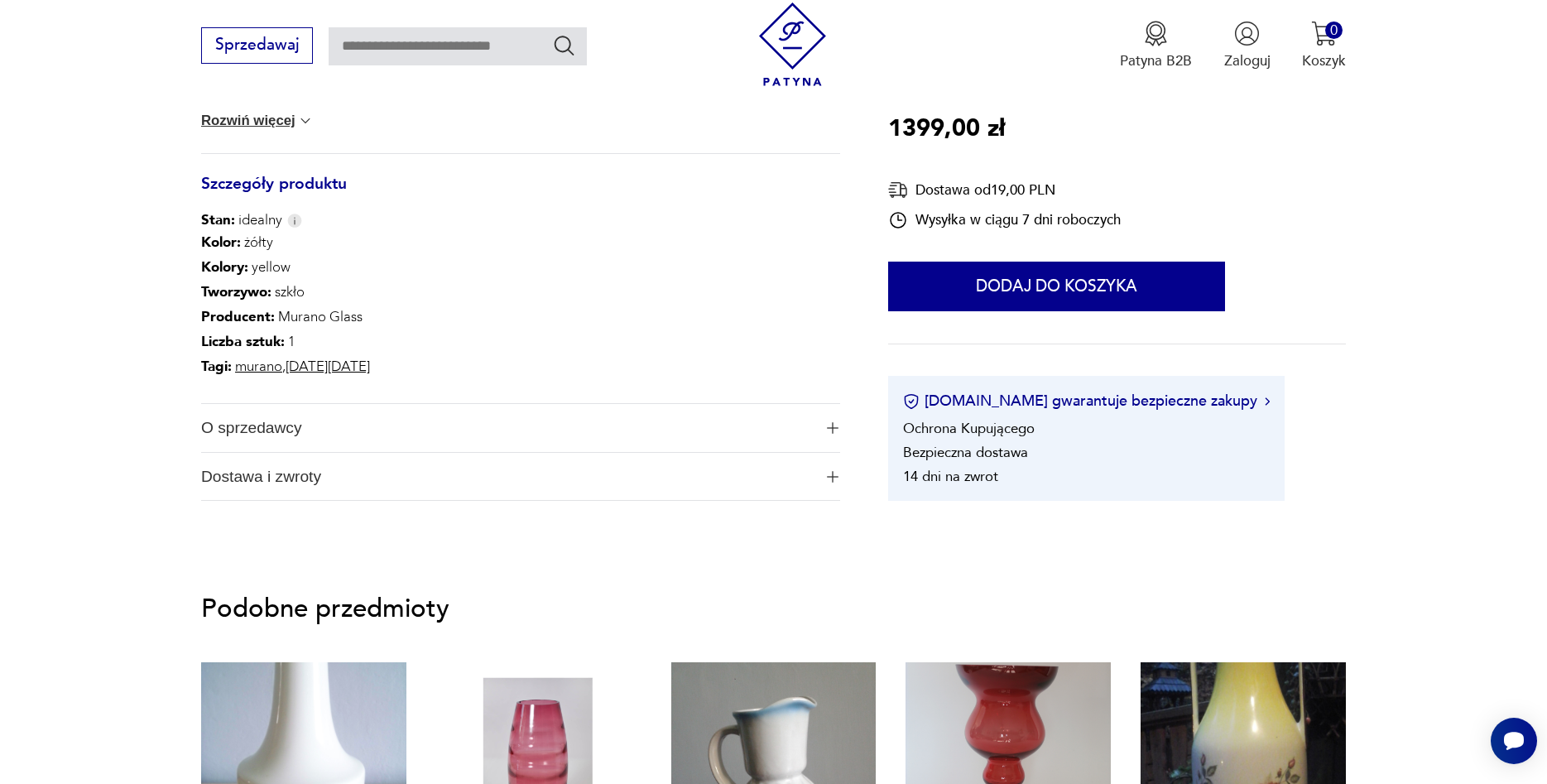
click at [830, 429] on img "button" at bounding box center [832, 427] width 11 height 11
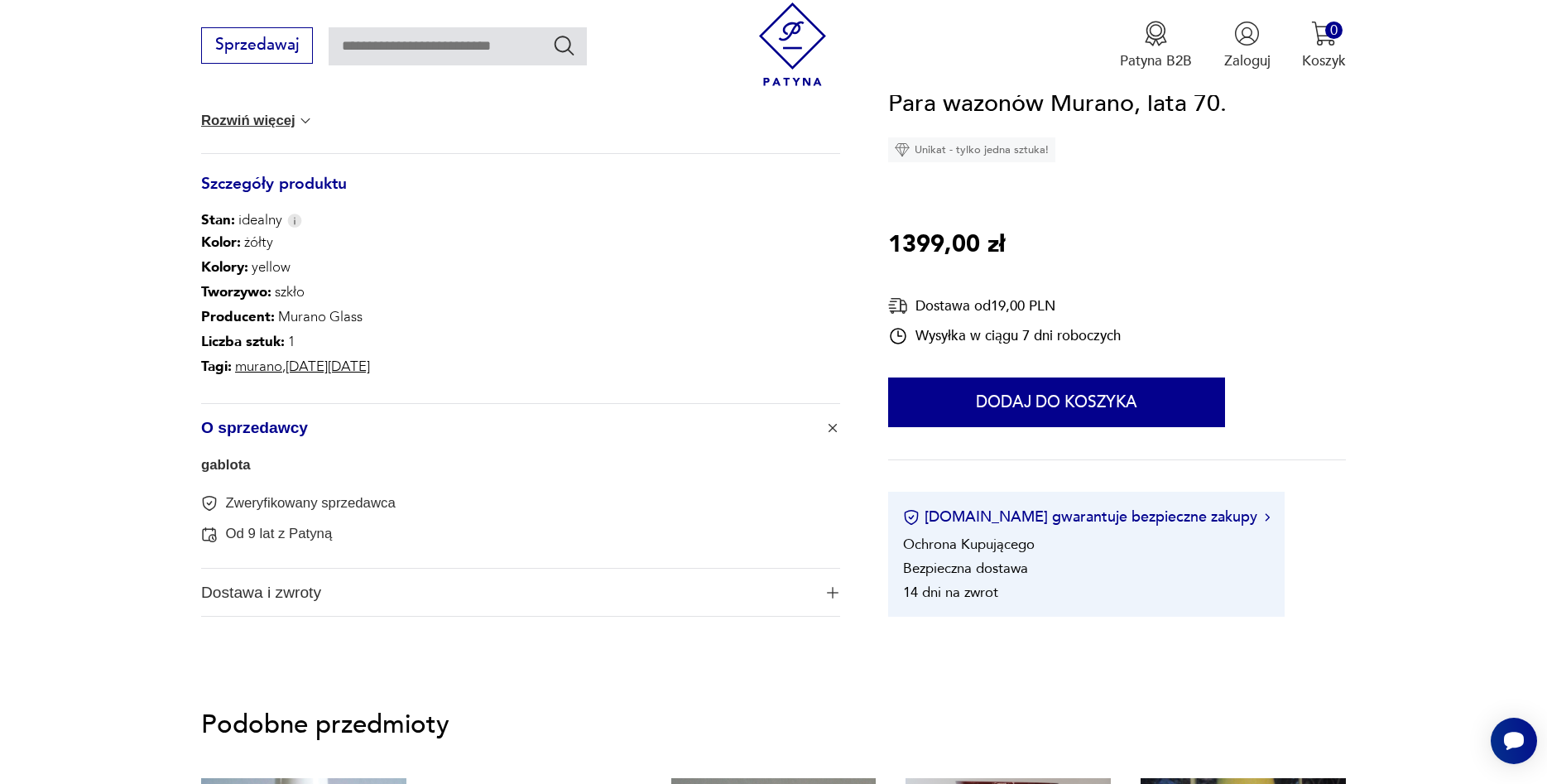
click at [830, 429] on img "button" at bounding box center [832, 427] width 16 height 16
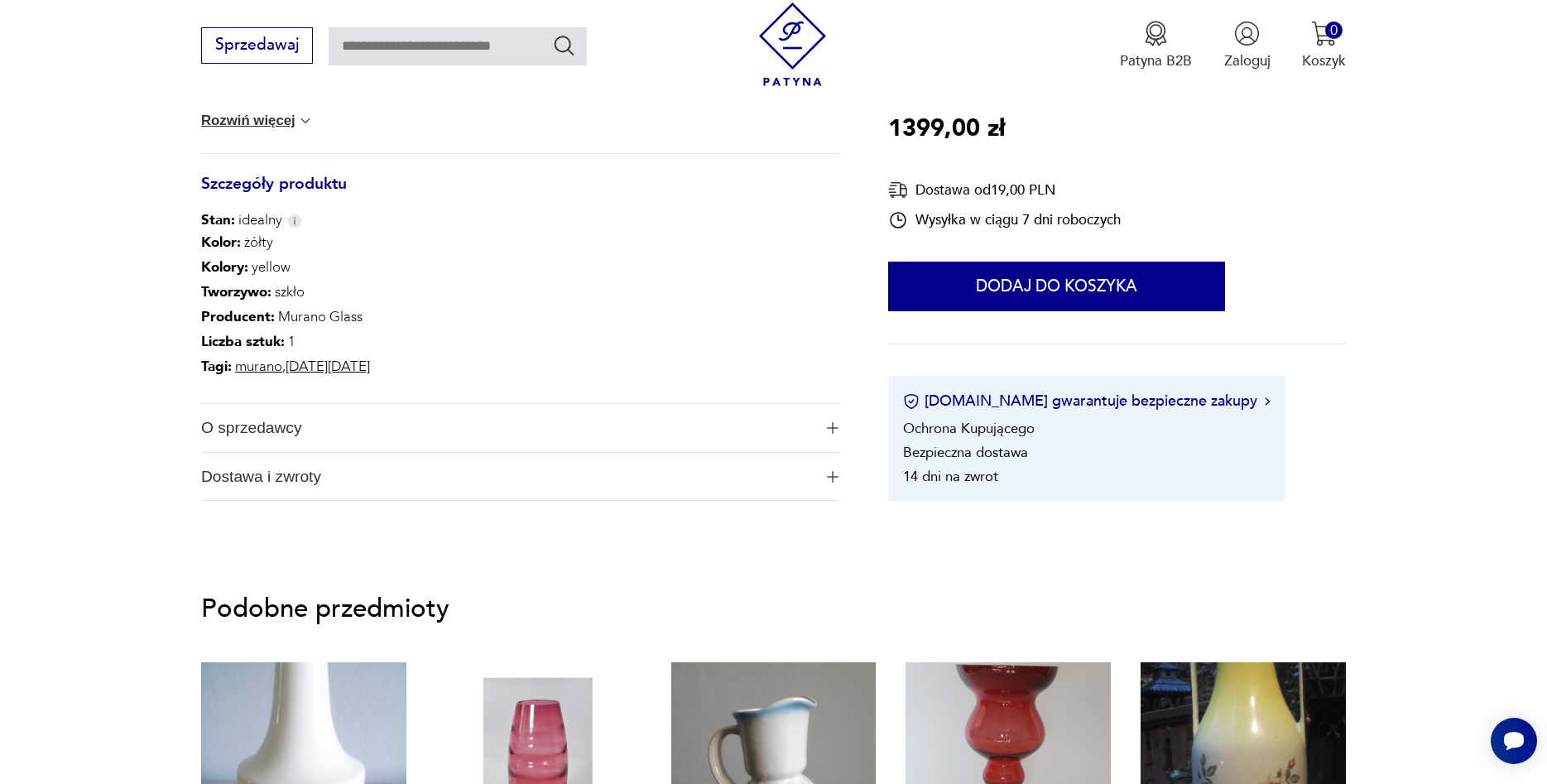
scroll to position [676, 0]
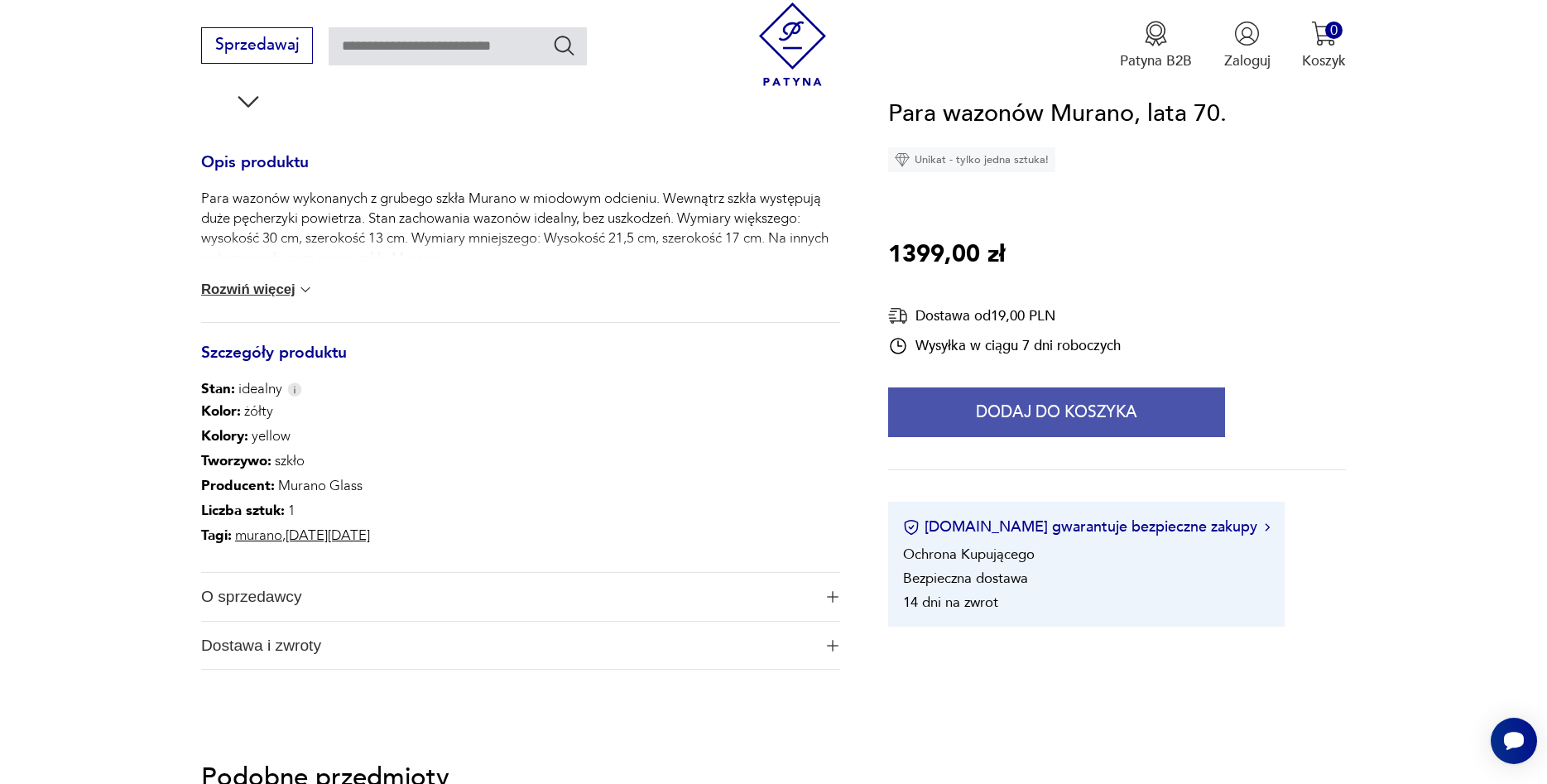
click at [1019, 422] on button "Dodaj do koszyka" at bounding box center [1056, 413] width 337 height 50
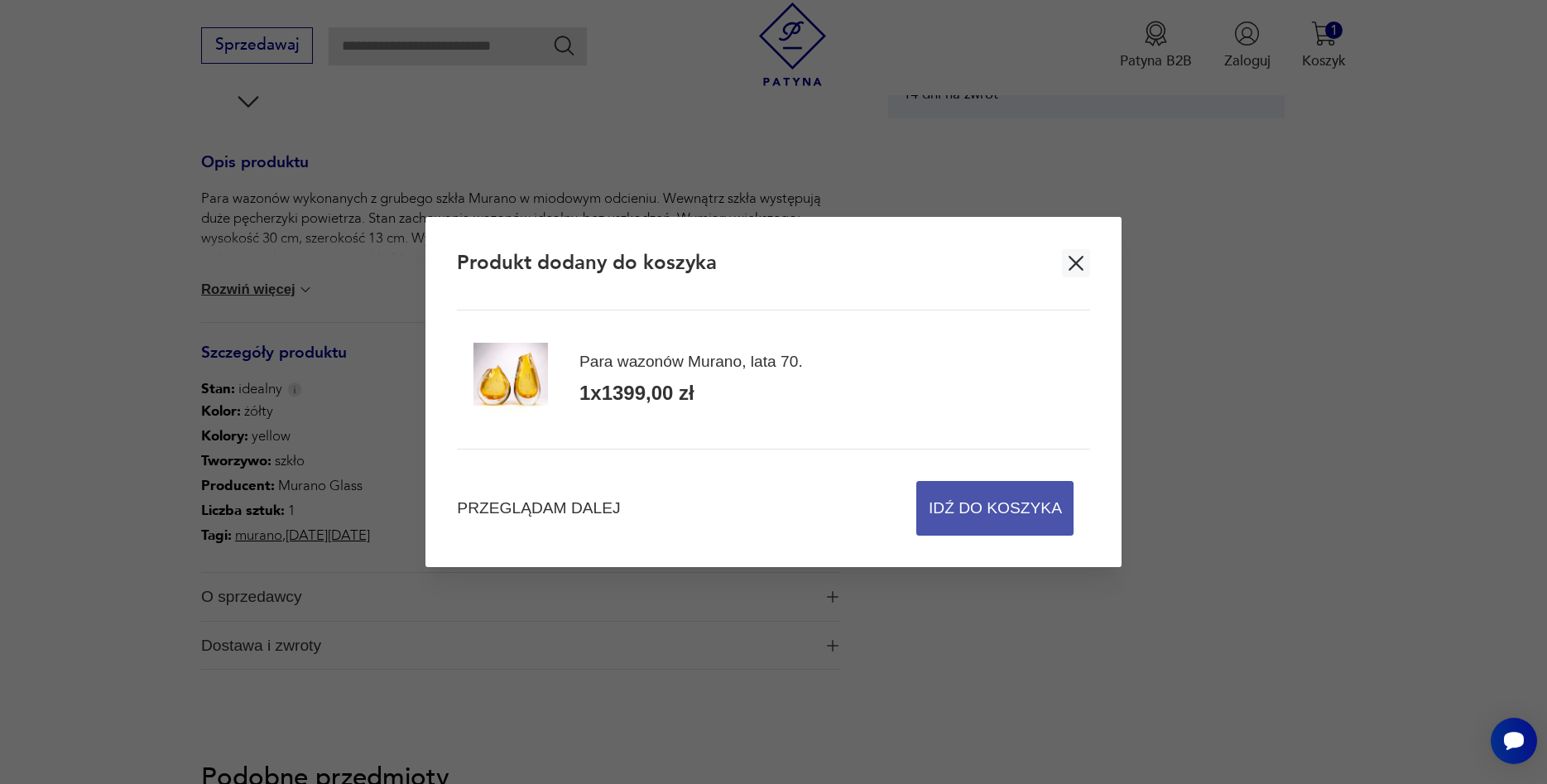
click at [983, 499] on span "Idź do koszyka" at bounding box center [995, 509] width 133 height 53
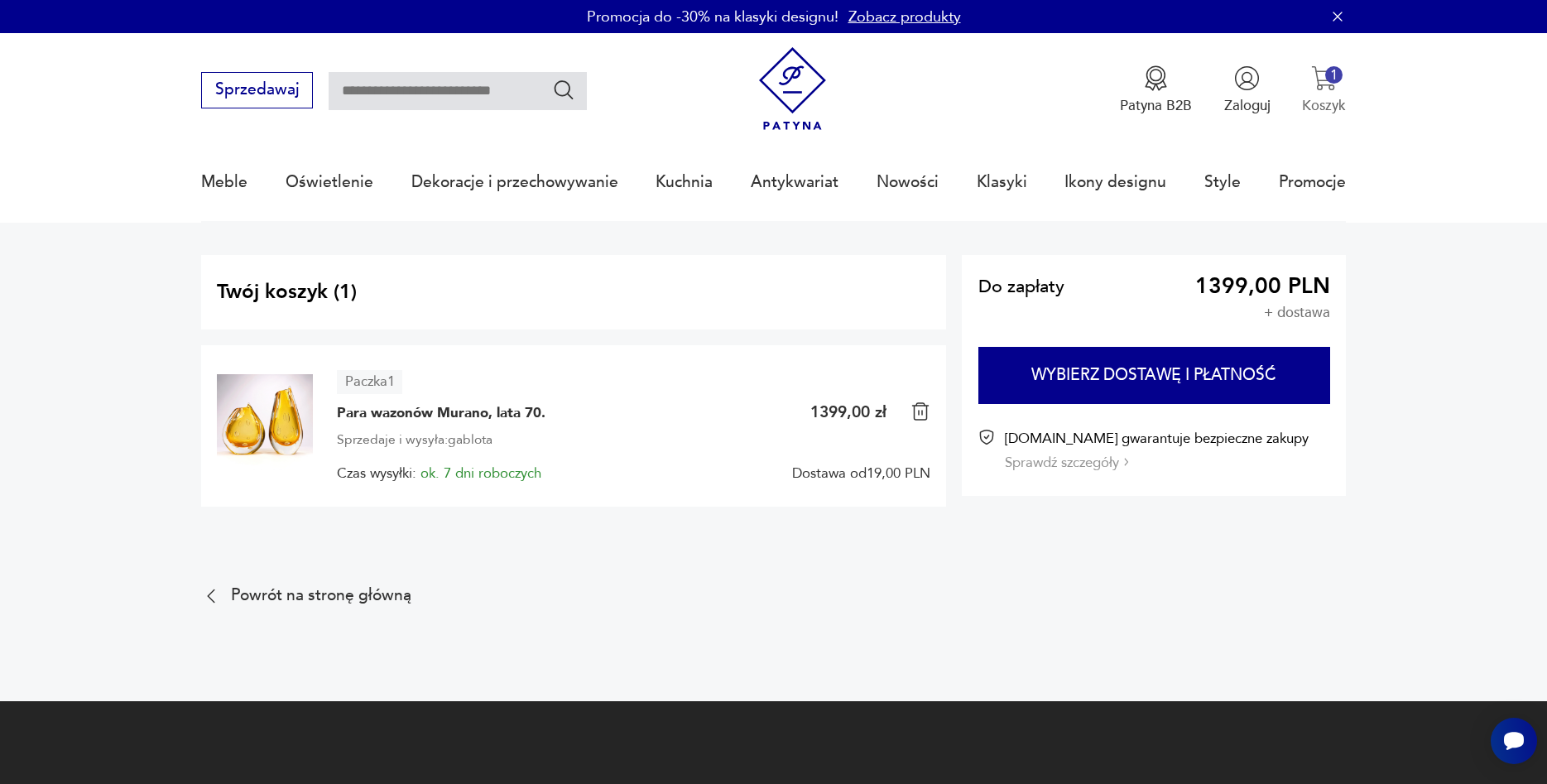
click at [1320, 95] on button "1 Koszyk" at bounding box center [1323, 90] width 44 height 50
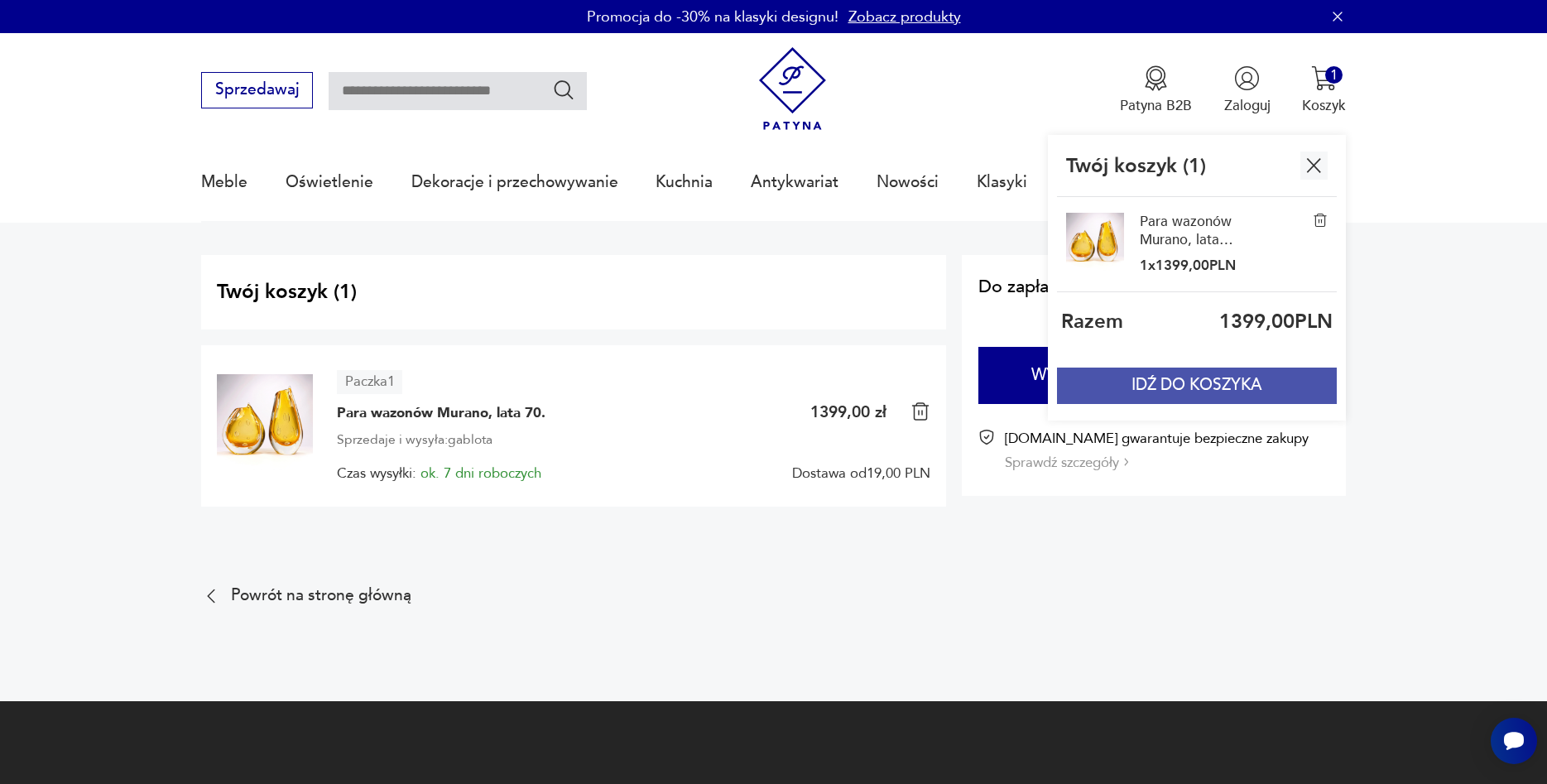
click at [1208, 397] on button "IDŹ DO KOSZYKA" at bounding box center [1197, 386] width 280 height 36
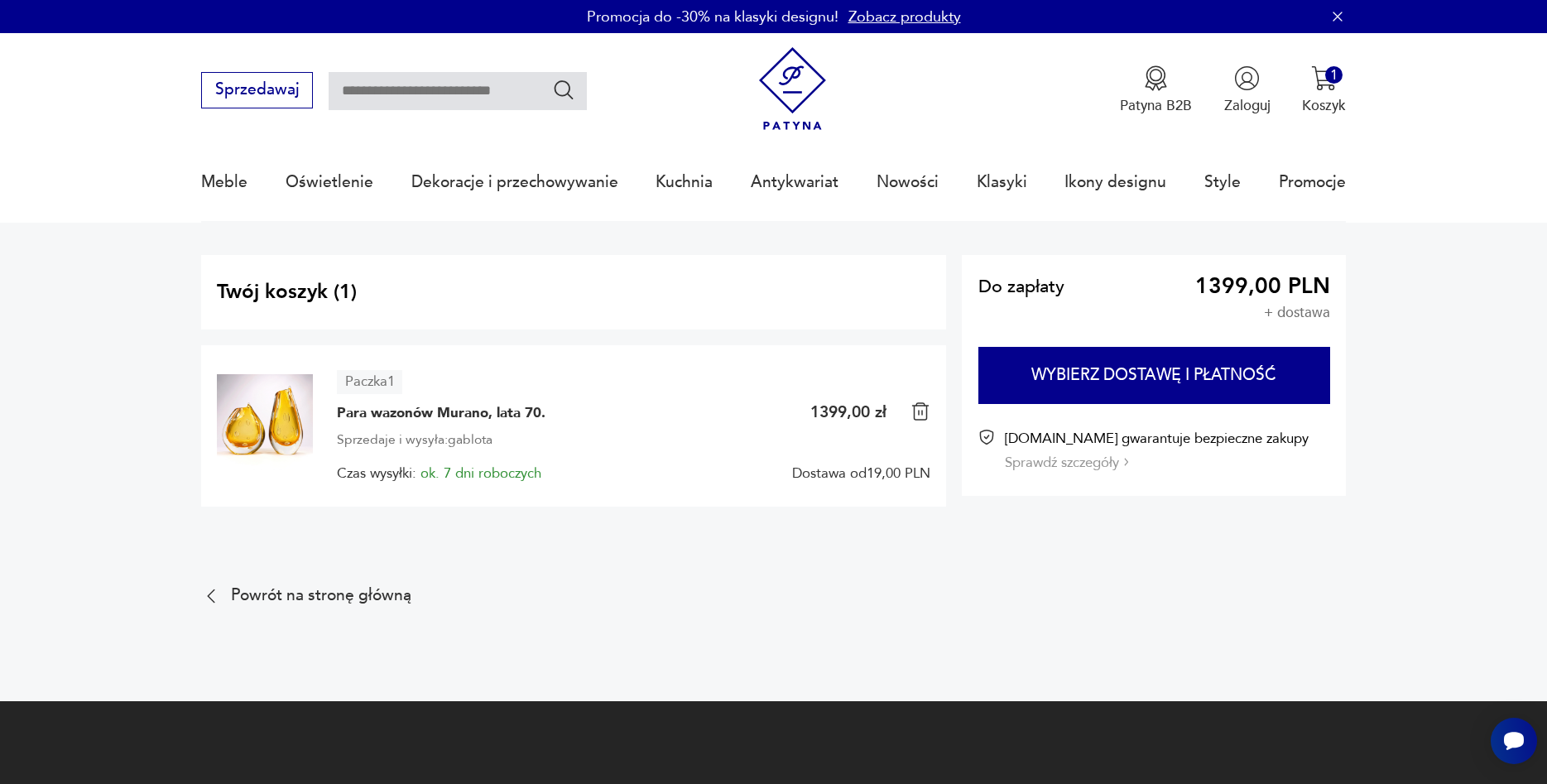
scroll to position [84, 0]
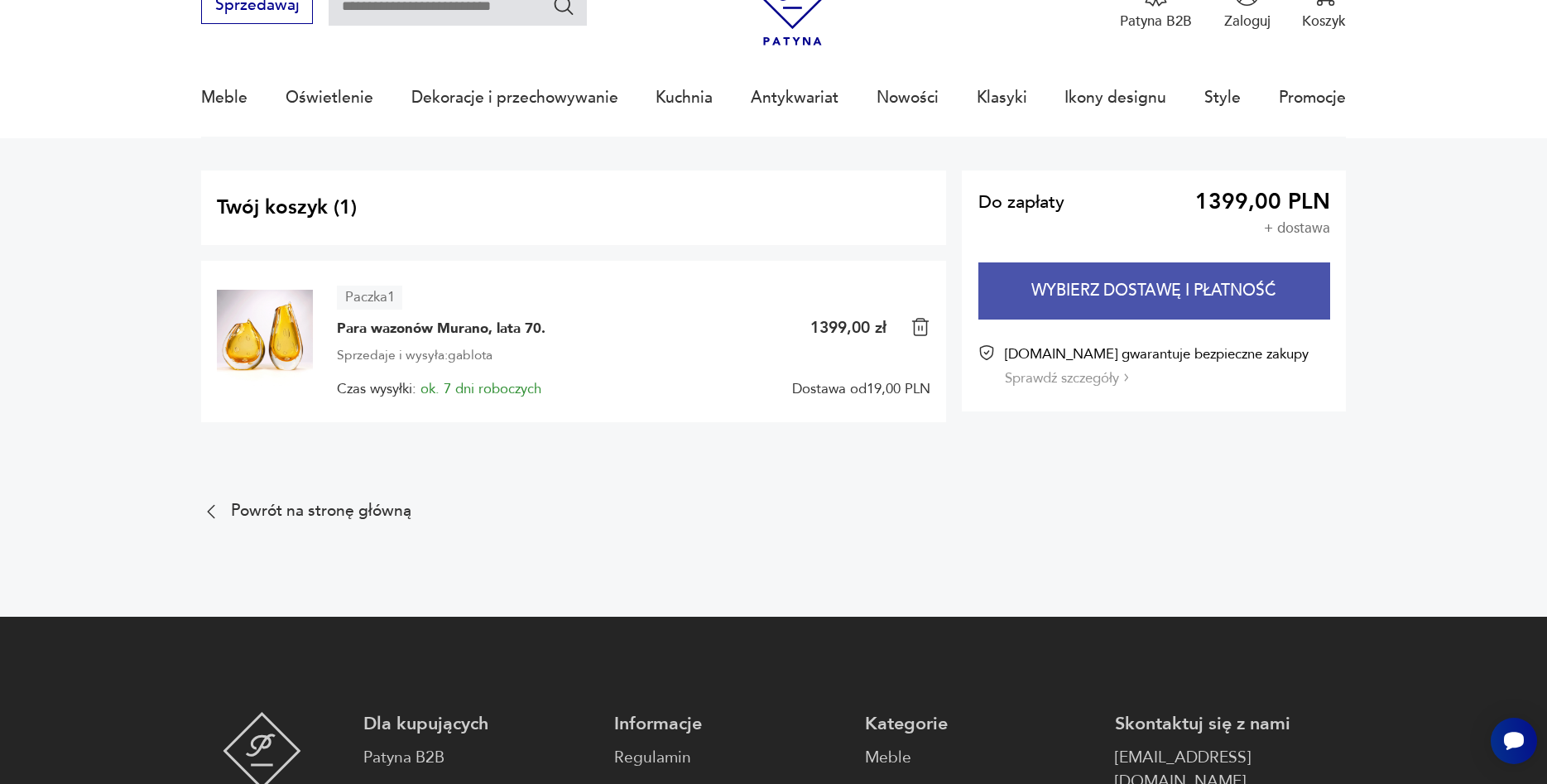
click at [1127, 283] on button "Wybierz dostawę i płatność" at bounding box center [1154, 291] width 352 height 57
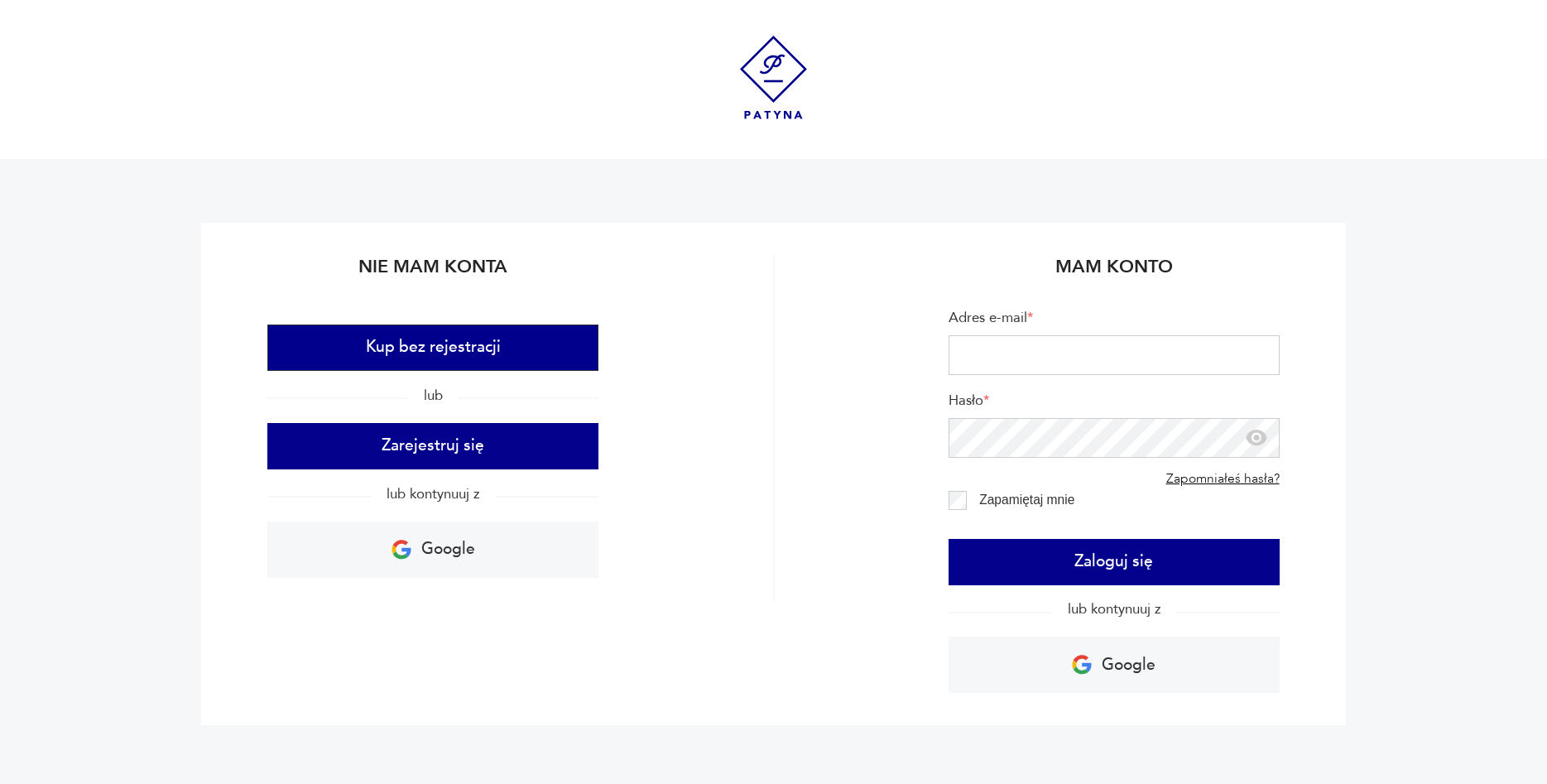
click at [439, 339] on button "Kup bez rejestracji" at bounding box center [433, 348] width 331 height 46
